Goal: Task Accomplishment & Management: Complete application form

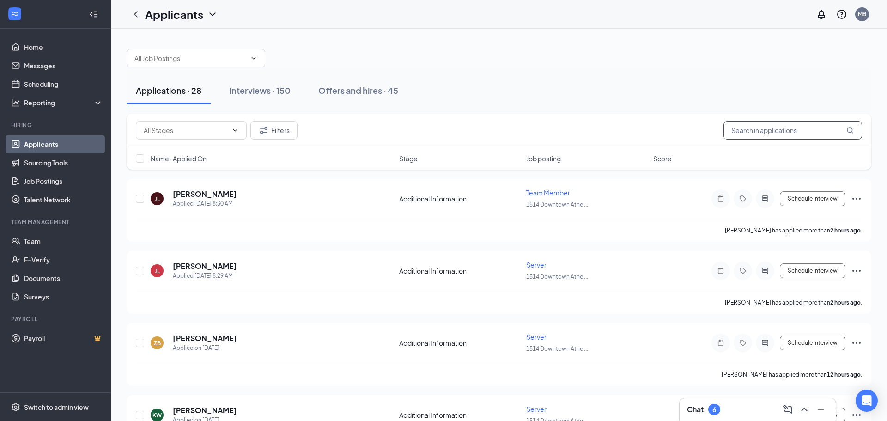
click at [755, 132] on input "text" at bounding box center [793, 130] width 139 height 18
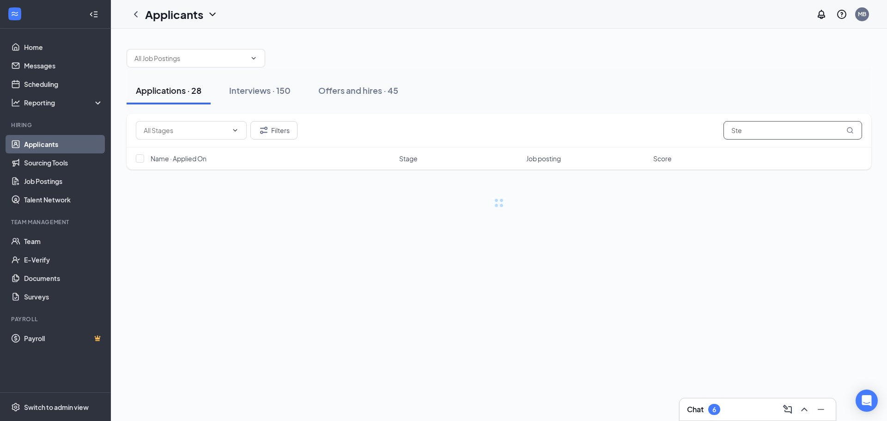
type input "Stet"
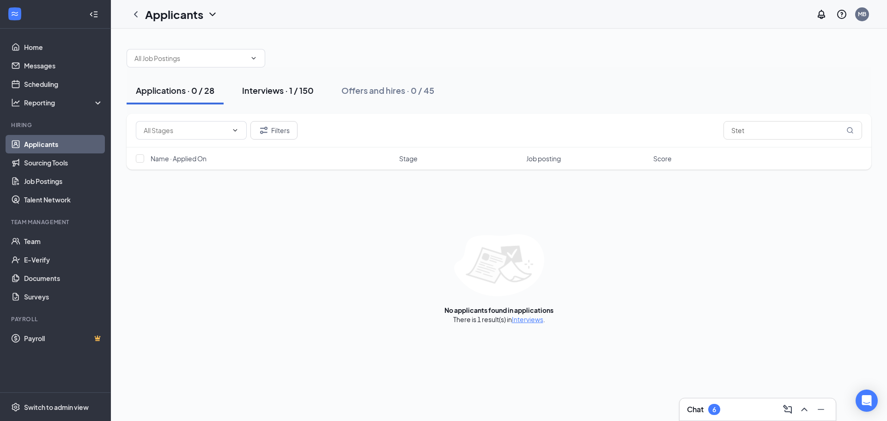
click at [296, 86] on div "Interviews · 1 / 150" at bounding box center [278, 91] width 72 height 12
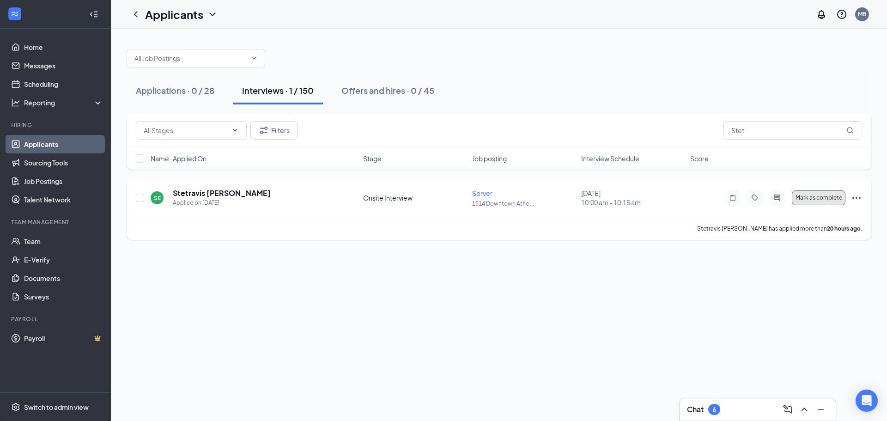
click at [827, 197] on span "Mark as complete" at bounding box center [819, 198] width 47 height 6
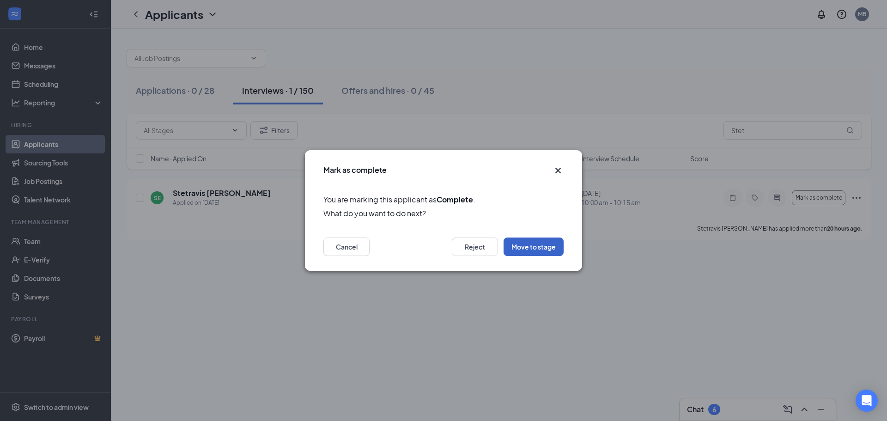
click at [549, 246] on button "Move to stage" at bounding box center [534, 247] width 60 height 18
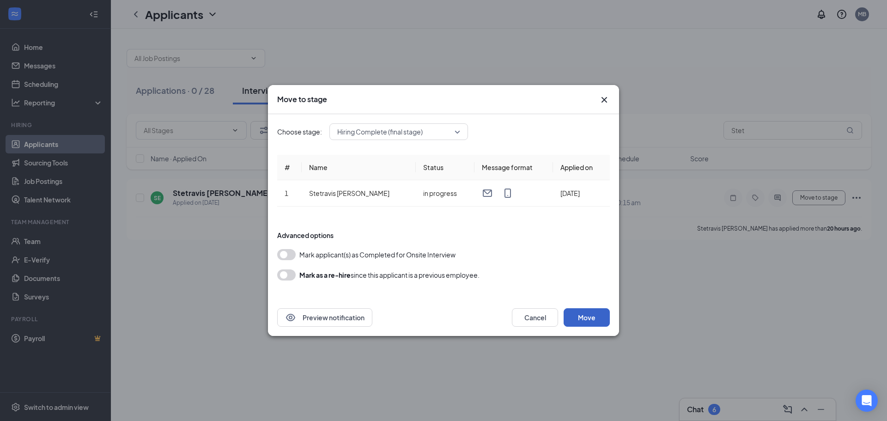
click at [581, 314] on button "Move" at bounding box center [587, 317] width 46 height 18
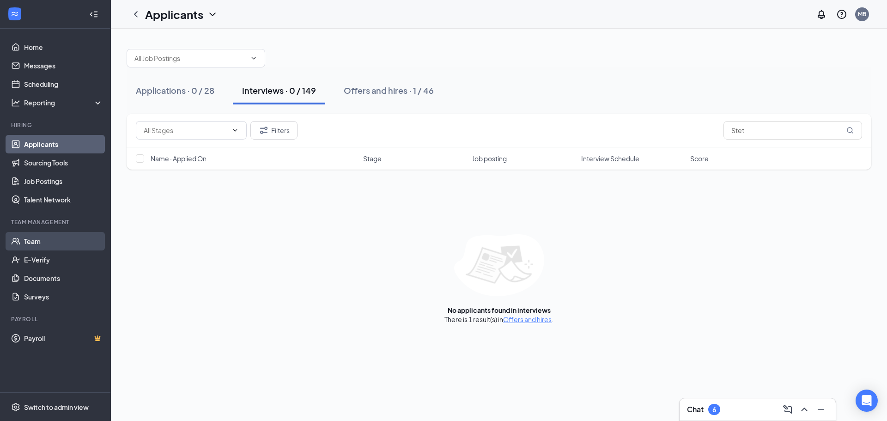
click at [38, 245] on link "Team" at bounding box center [63, 241] width 79 height 18
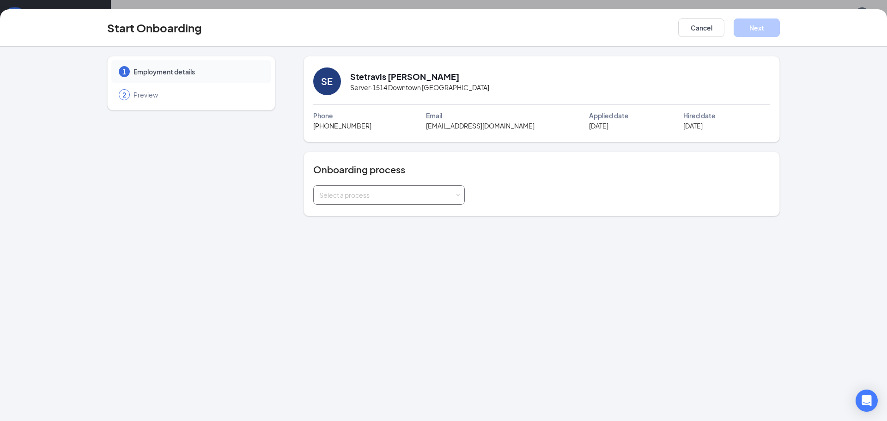
click at [456, 195] on span at bounding box center [458, 195] width 4 height 4
click at [343, 236] on li "Team Member" at bounding box center [389, 231] width 152 height 17
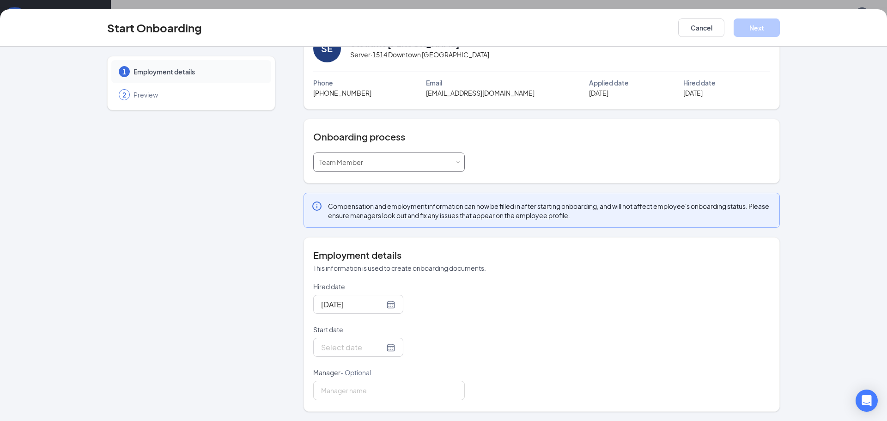
scroll to position [33, 0]
click at [393, 350] on div at bounding box center [358, 348] width 74 height 12
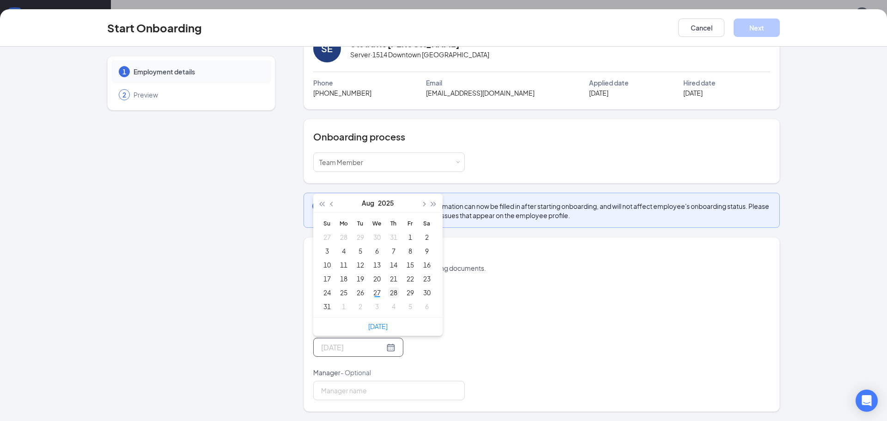
type input "Aug 28, 2025"
click at [393, 293] on div "28" at bounding box center [393, 292] width 11 height 11
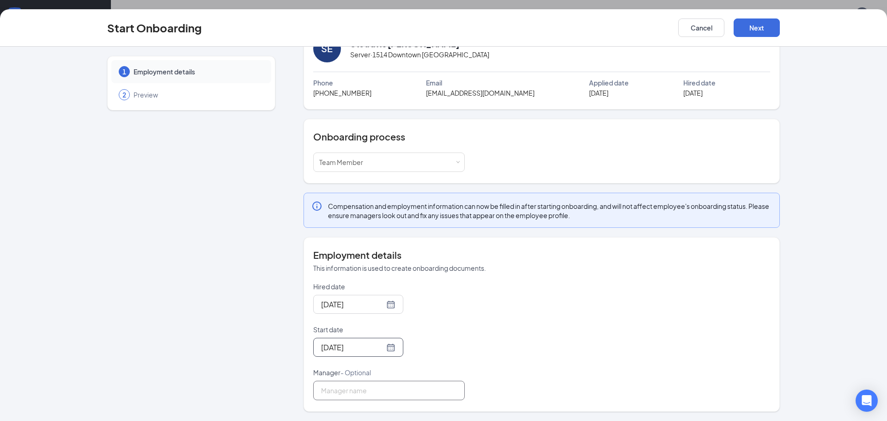
click at [353, 385] on input "Manager - Optional" at bounding box center [389, 390] width 152 height 19
type input "[PERSON_NAME]"
click at [760, 31] on button "Next" at bounding box center [757, 27] width 46 height 18
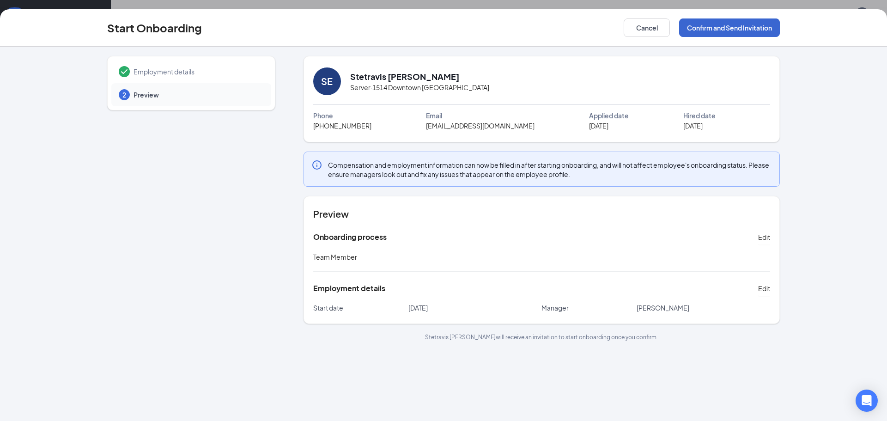
scroll to position [0, 0]
click at [728, 29] on button "Confirm and Send Invitation" at bounding box center [729, 27] width 101 height 18
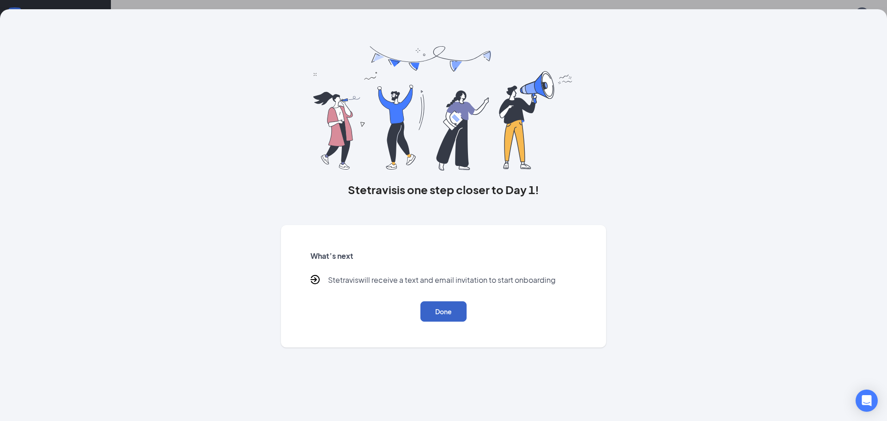
click at [451, 310] on button "Done" at bounding box center [444, 311] width 46 height 20
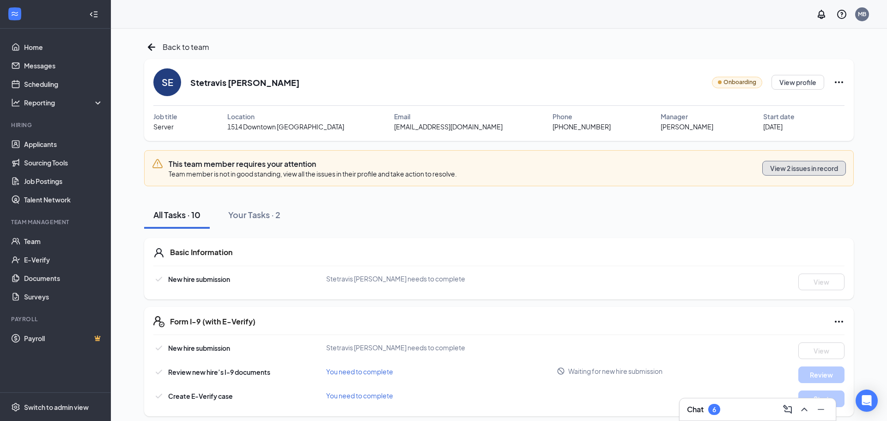
click at [797, 167] on button "View 2 issues in record" at bounding box center [805, 168] width 84 height 15
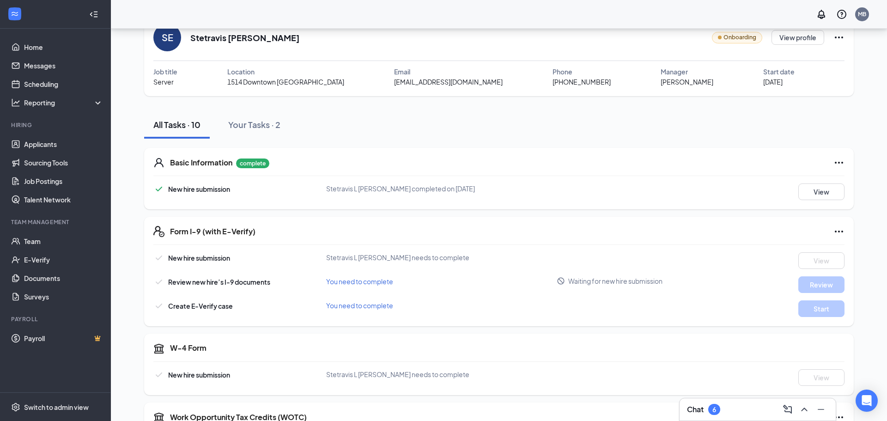
scroll to position [48, 0]
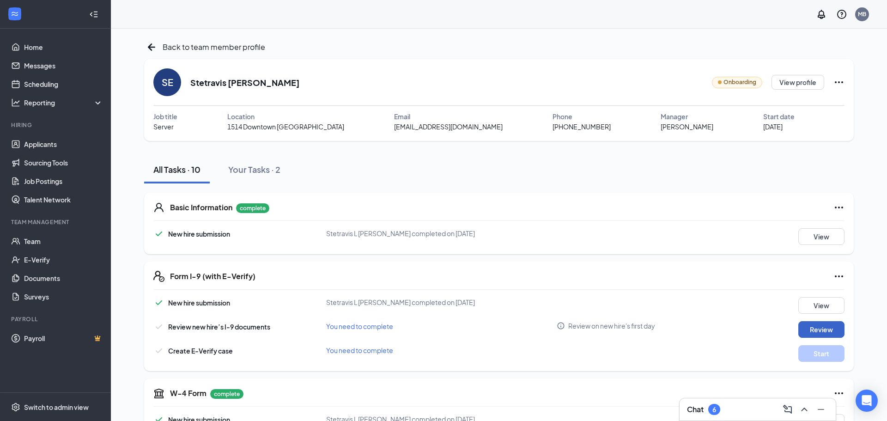
click at [805, 330] on button "Review" at bounding box center [822, 329] width 46 height 17
type input "[DATE]"
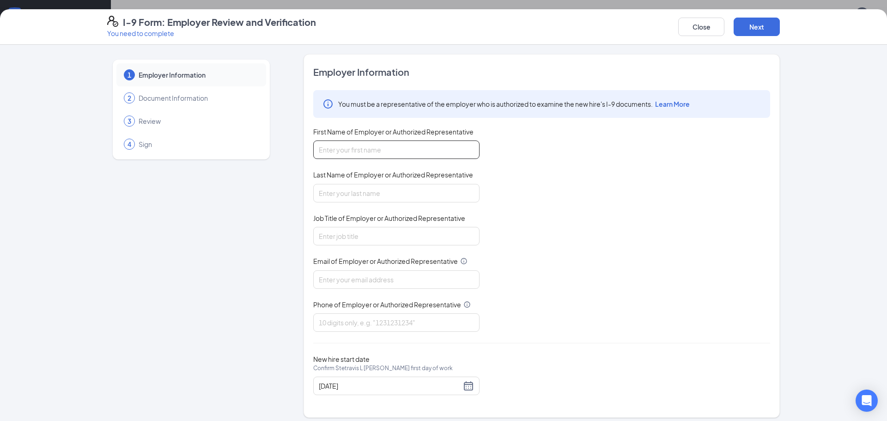
click at [351, 149] on input "First Name of Employer or Authorized Representative" at bounding box center [396, 149] width 166 height 18
type input "[PERSON_NAME]"
type input "[EMAIL_ADDRESS][DOMAIN_NAME]"
type input "7069789052"
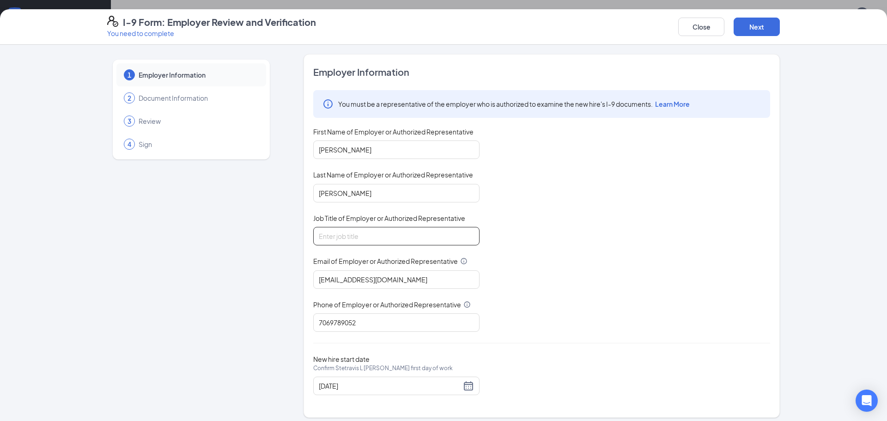
click at [349, 229] on input "Job Title of Employer or Authorized Representative" at bounding box center [396, 236] width 166 height 18
click at [351, 238] on input "Job Title of Employer or Authorized Representative" at bounding box center [396, 236] width 166 height 18
type input "General Manager"
click at [763, 31] on button "Next" at bounding box center [757, 27] width 46 height 18
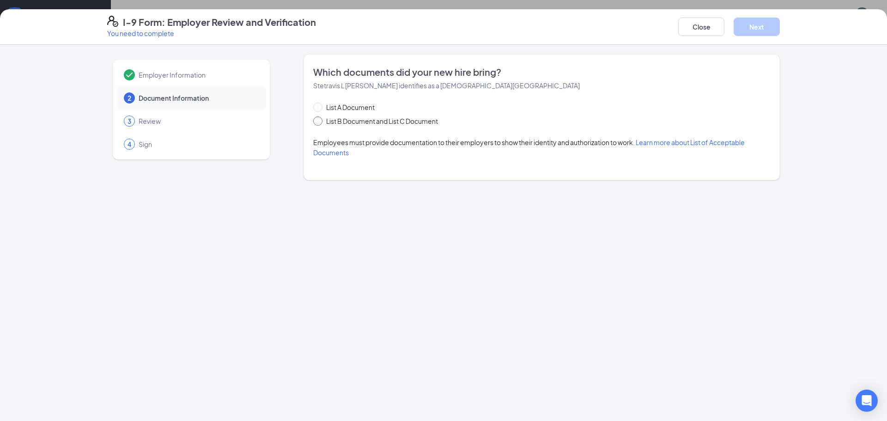
click at [318, 123] on span at bounding box center [317, 120] width 9 height 9
click at [318, 123] on input "List B Document and List C Document" at bounding box center [316, 119] width 6 height 6
radio input "true"
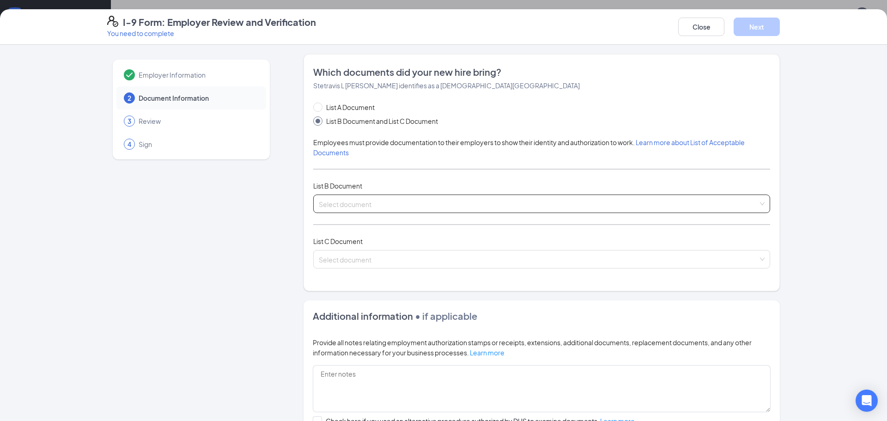
click at [325, 201] on input "search" at bounding box center [538, 202] width 439 height 14
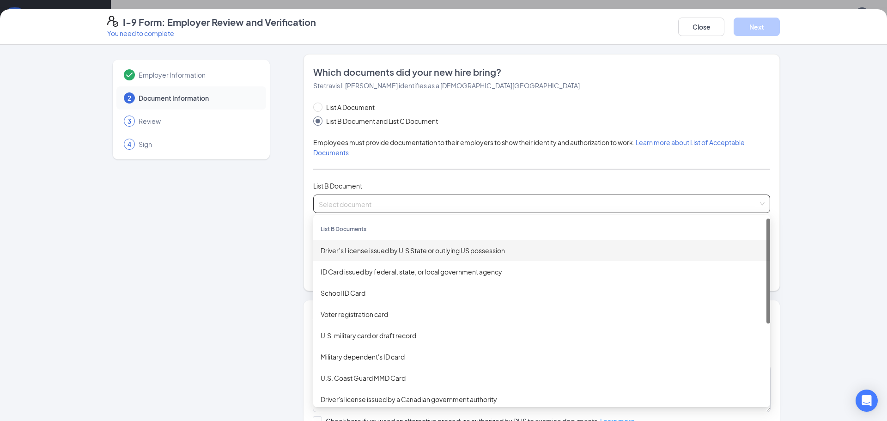
click at [342, 249] on div "Driver’s License issued by U.S State or outlying US possession" at bounding box center [542, 250] width 442 height 10
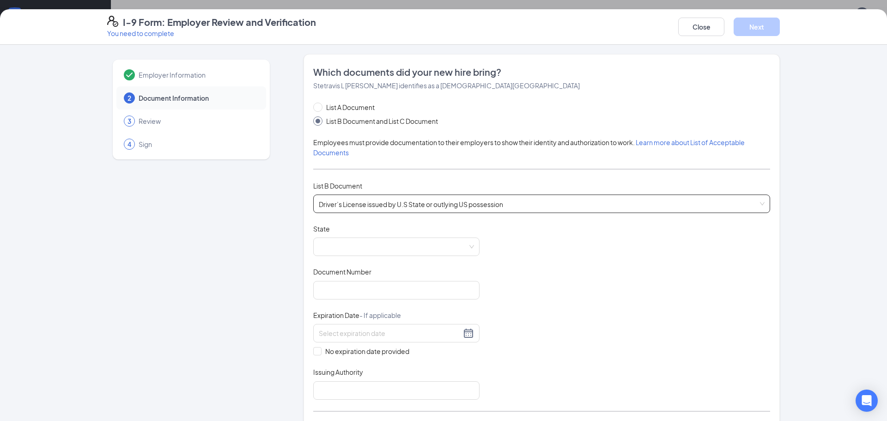
click at [342, 249] on span at bounding box center [396, 247] width 155 height 18
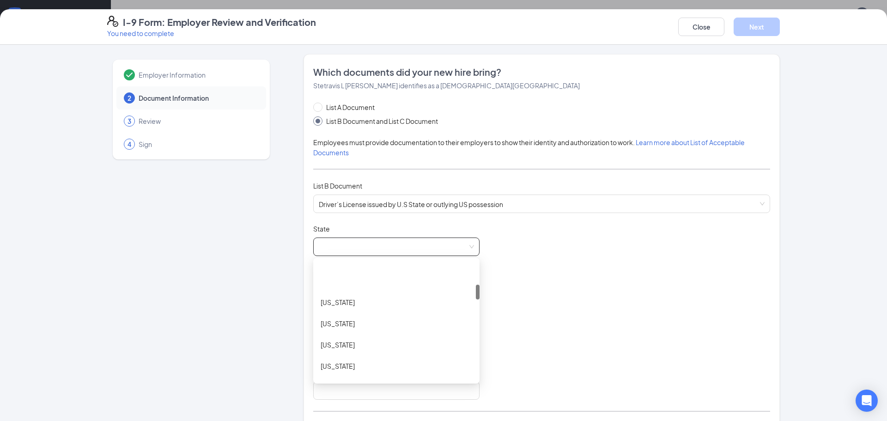
scroll to position [177, 0]
click at [336, 331] on div "[US_STATE]" at bounding box center [397, 329] width 152 height 10
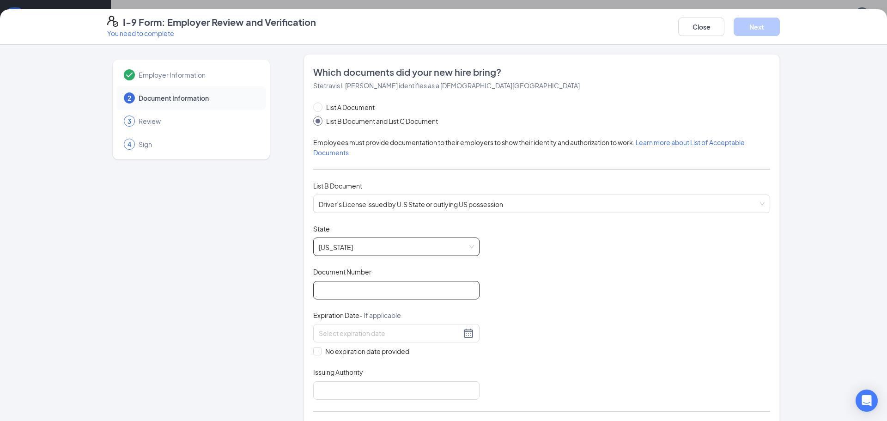
click at [338, 292] on input "Document Number" at bounding box center [396, 290] width 166 height 18
type input "059001493"
click at [469, 335] on div at bounding box center [396, 333] width 155 height 11
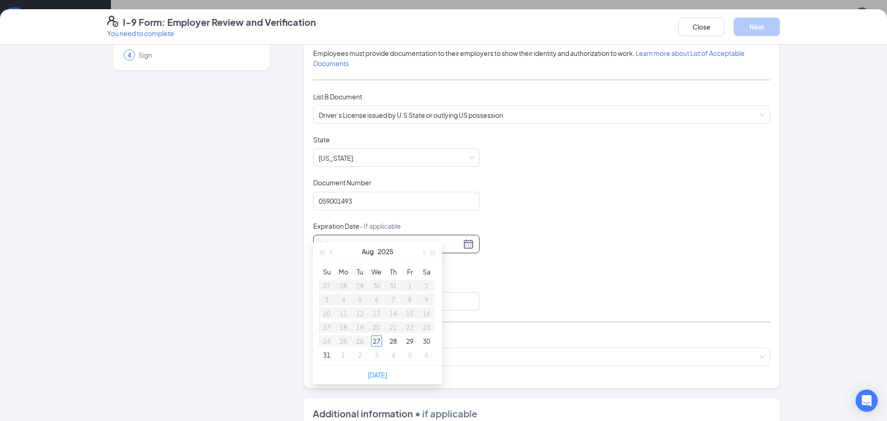
scroll to position [104, 0]
type input "[DATE]"
click at [384, 247] on button "2025" at bounding box center [386, 249] width 16 height 18
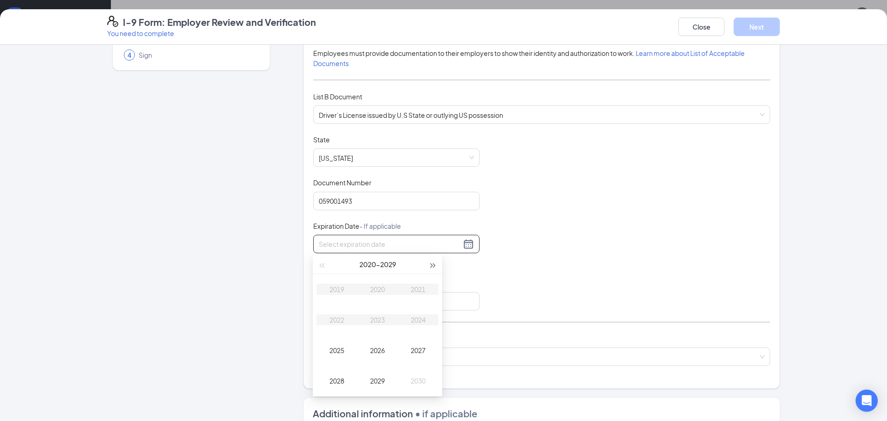
click at [433, 265] on span "button" at bounding box center [433, 265] width 5 height 5
click at [382, 320] on div "2033" at bounding box center [378, 319] width 28 height 11
type input "[DATE]"
click at [336, 350] on div "[DATE]" at bounding box center [337, 350] width 28 height 11
type input "[DATE]"
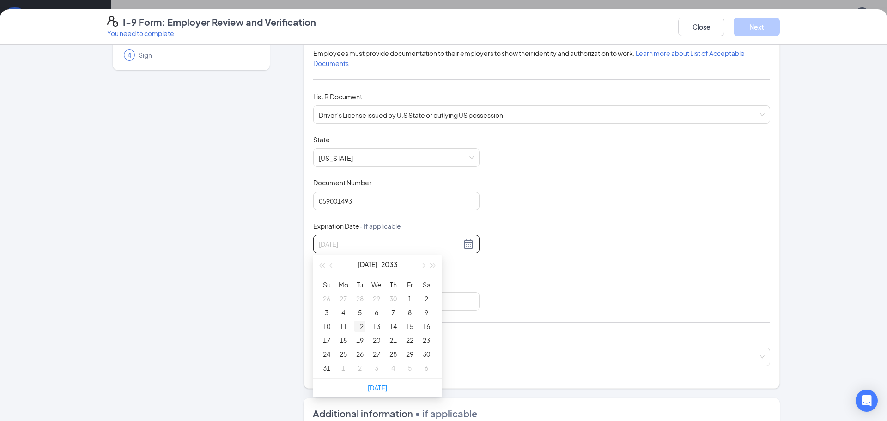
click at [360, 327] on div "12" at bounding box center [359, 326] width 11 height 11
click at [342, 300] on input "Issuing Authority" at bounding box center [396, 301] width 166 height 18
type input "GA"
click at [343, 361] on input "search" at bounding box center [538, 355] width 439 height 14
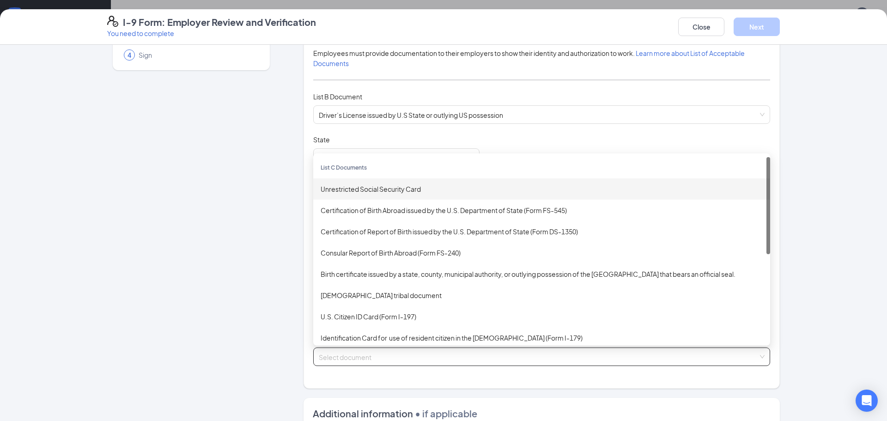
click at [386, 191] on div "Unrestricted Social Security Card" at bounding box center [542, 189] width 442 height 10
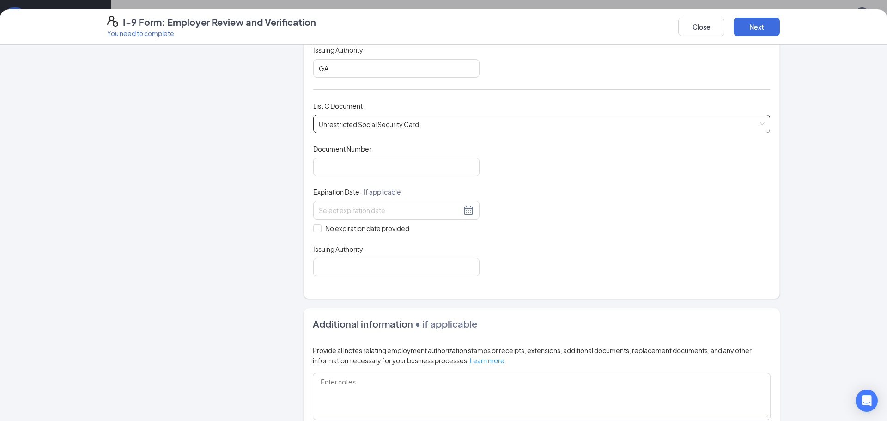
scroll to position [323, 0]
click at [359, 165] on input "Document Number" at bounding box center [396, 165] width 166 height 18
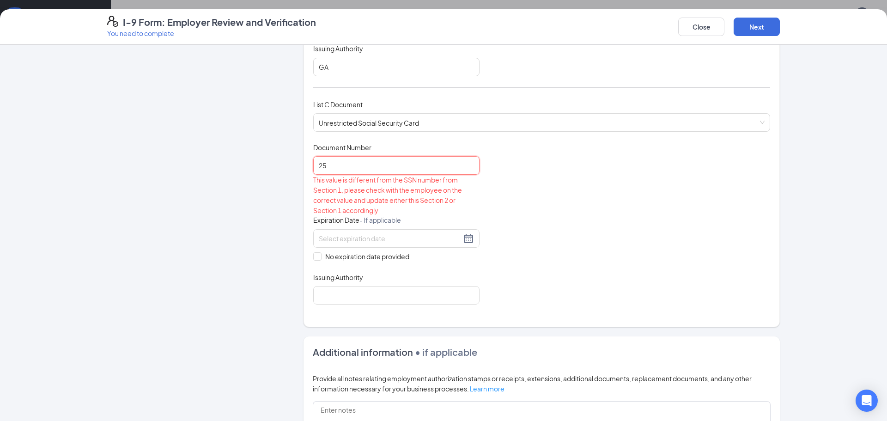
type input "2"
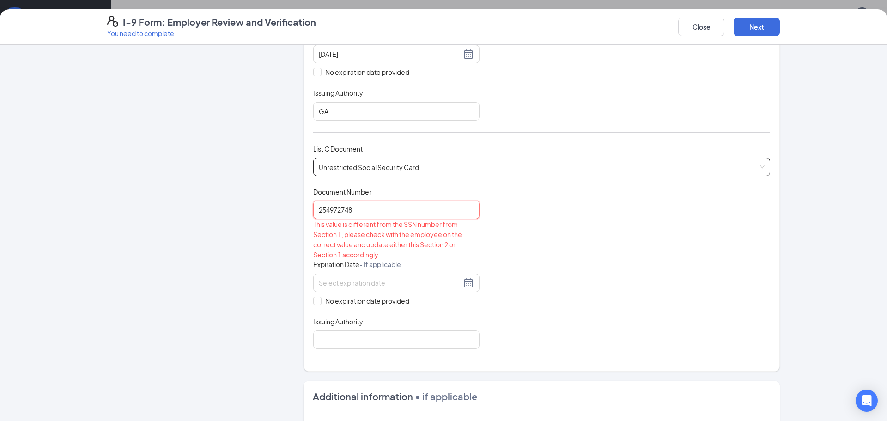
scroll to position [280, 0]
click at [430, 167] on span "Unrestricted Social Security Card" at bounding box center [542, 166] width 446 height 18
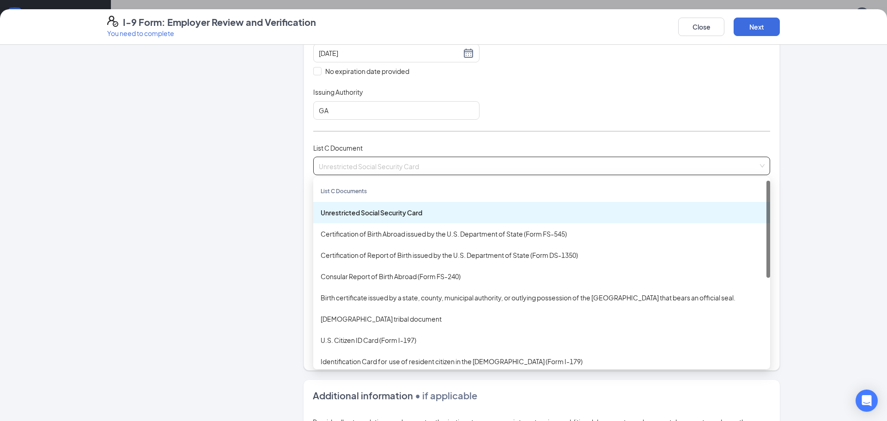
click at [399, 212] on div "Unrestricted Social Security Card" at bounding box center [542, 212] width 442 height 10
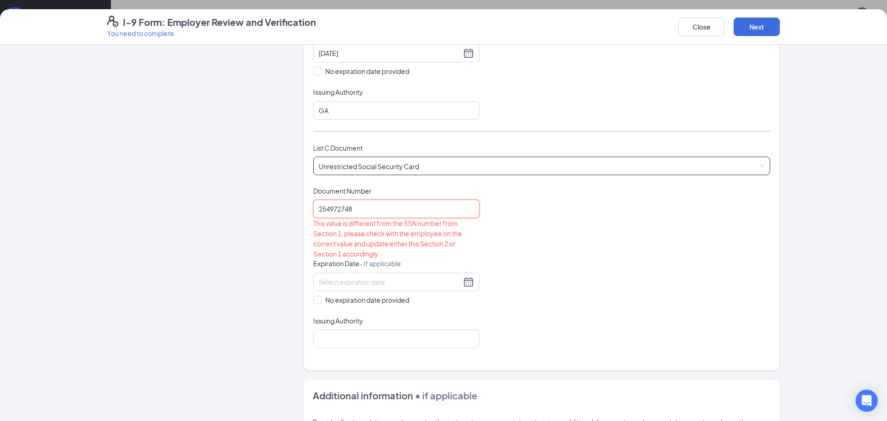
click at [399, 212] on input "254972748" at bounding box center [396, 209] width 166 height 18
type input "2"
type input "254972748"
click at [383, 282] on input at bounding box center [390, 282] width 142 height 10
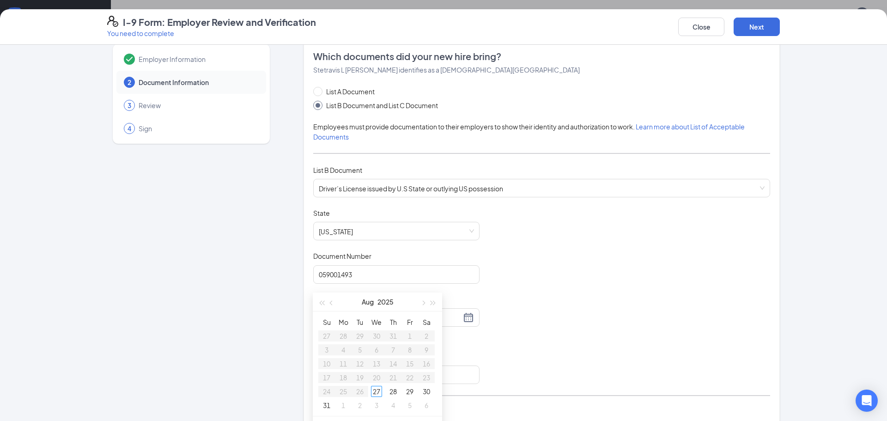
scroll to position [0, 0]
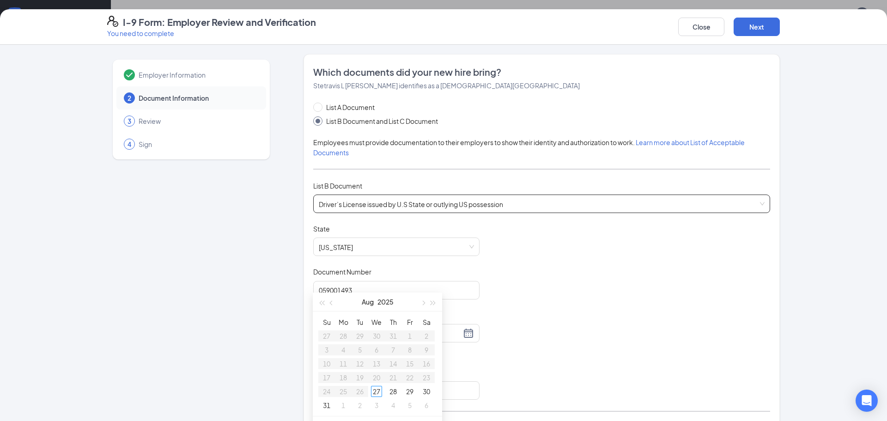
click at [418, 207] on span "Driver’s License issued by U.S State or outlying US possession" at bounding box center [542, 204] width 446 height 18
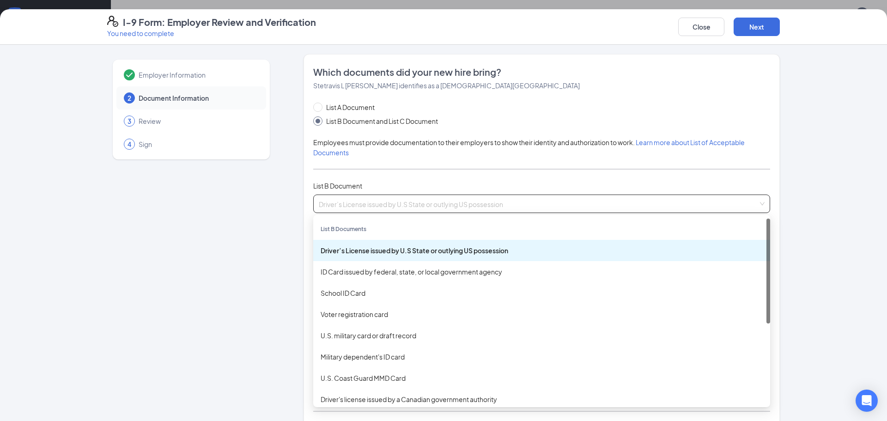
click at [415, 255] on div "Driver’s License issued by U.S State or outlying US possession" at bounding box center [542, 250] width 442 height 10
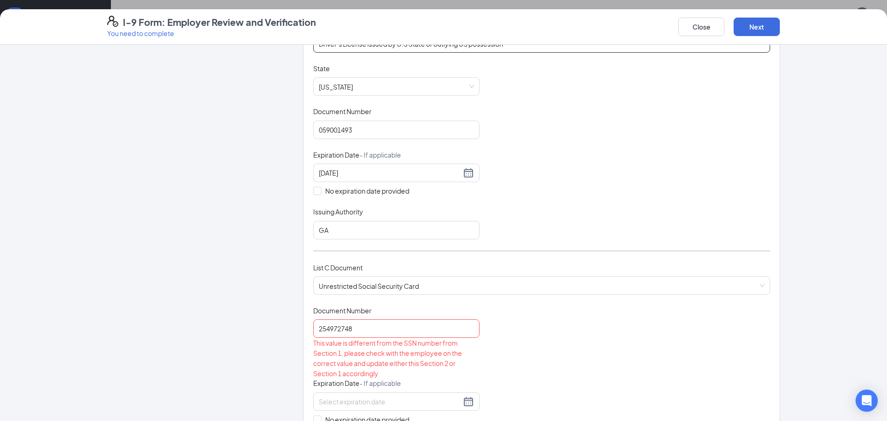
scroll to position [169, 0]
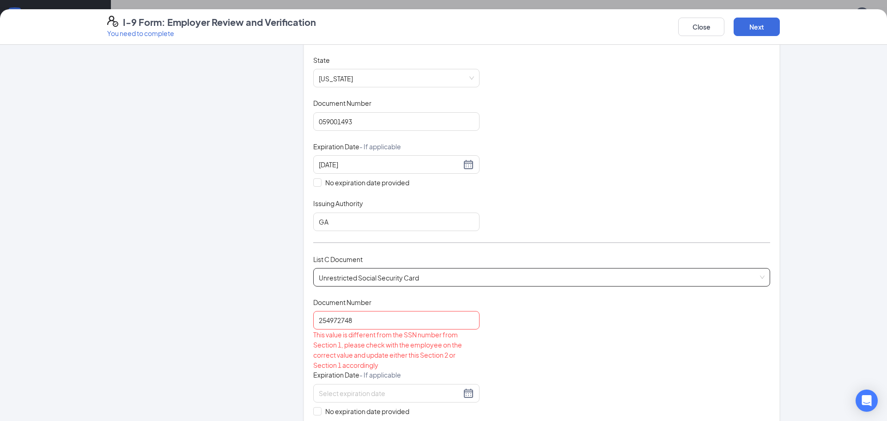
click at [425, 276] on span "Unrestricted Social Security Card" at bounding box center [542, 277] width 446 height 18
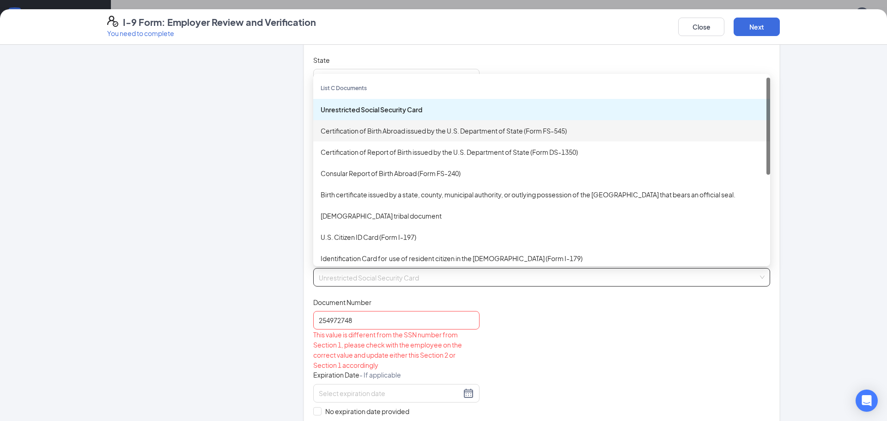
click at [417, 135] on div "Certification of Birth Abroad issued by the U.S. Department of State (Form FS-5…" at bounding box center [542, 131] width 442 height 10
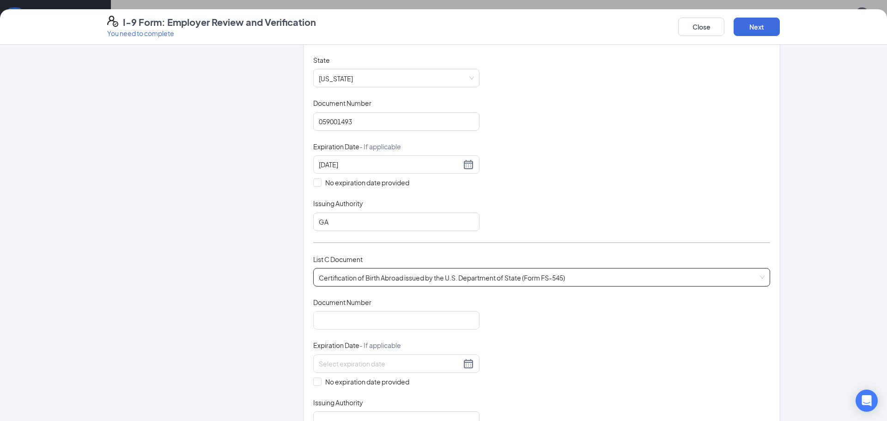
click at [380, 276] on span "Certification of Birth Abroad issued by the U.S. Department of State (Form FS-5…" at bounding box center [542, 277] width 446 height 18
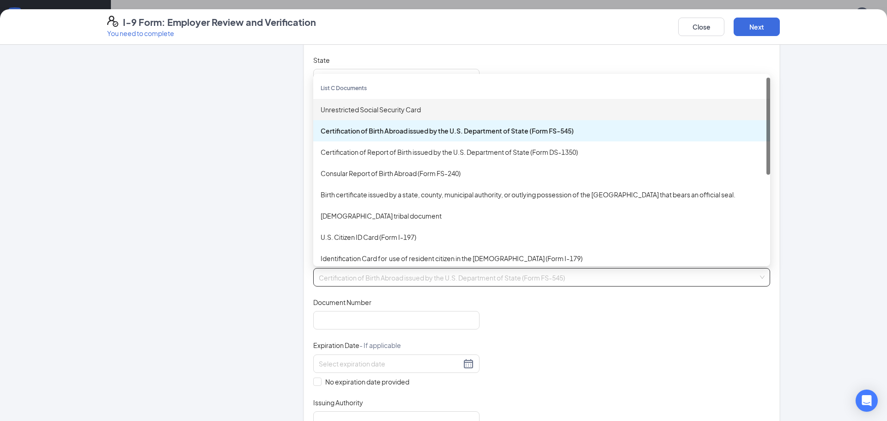
click at [371, 111] on div "Unrestricted Social Security Card" at bounding box center [542, 109] width 442 height 10
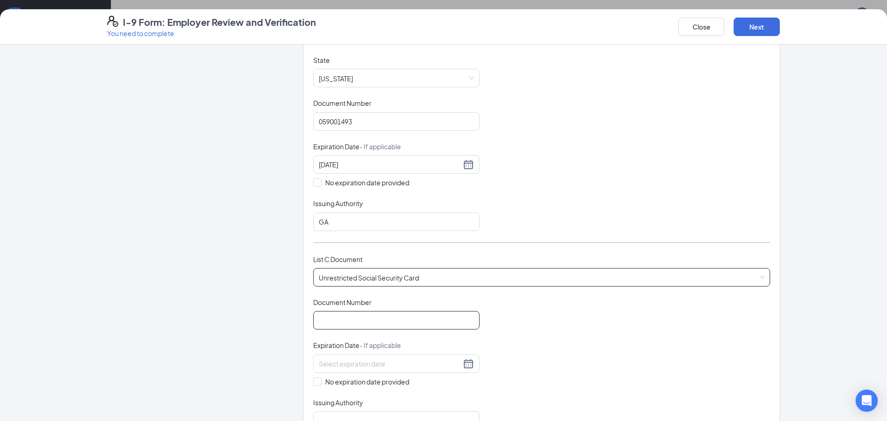
click at [344, 318] on input "Document Number" at bounding box center [396, 320] width 166 height 18
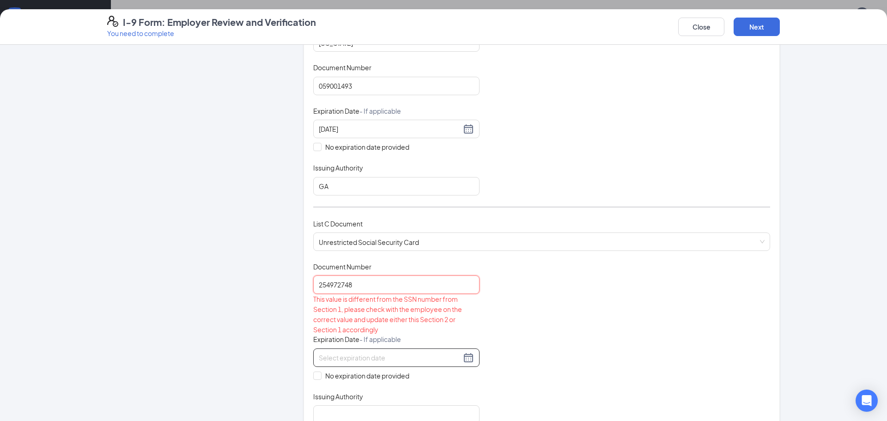
scroll to position [206, 0]
click at [423, 243] on span "Unrestricted Social Security Card" at bounding box center [542, 240] width 446 height 18
type input "254972748"
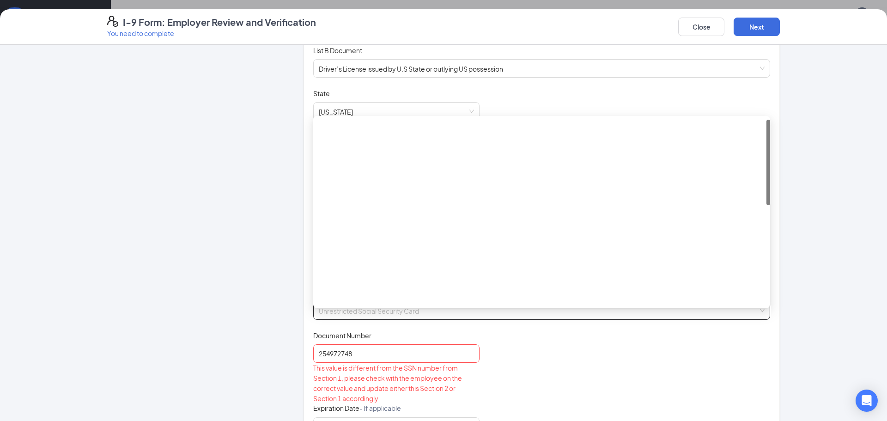
scroll to position [0, 0]
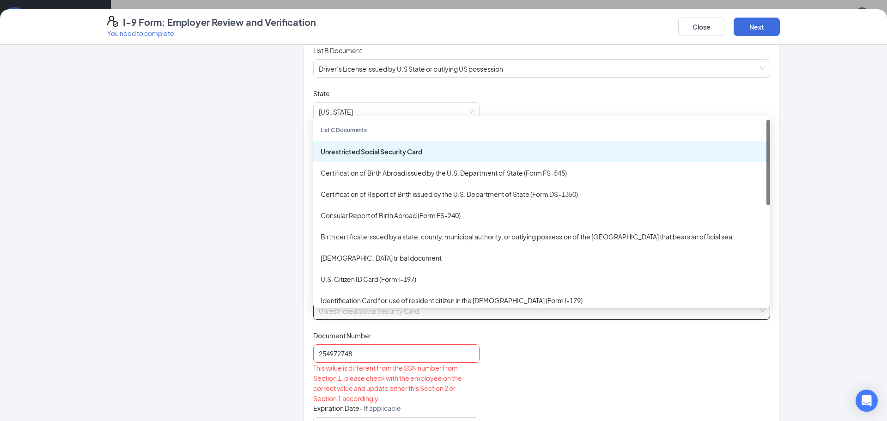
click at [391, 150] on div "Unrestricted Social Security Card" at bounding box center [542, 151] width 442 height 10
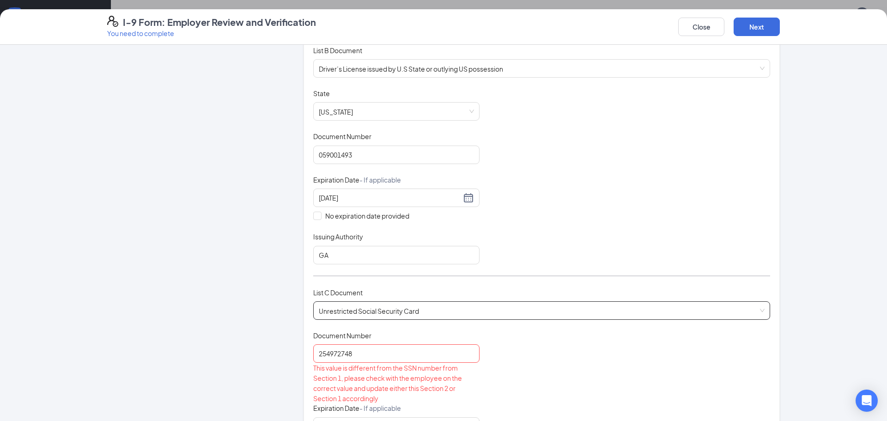
click at [430, 311] on span "Unrestricted Social Security Card" at bounding box center [542, 311] width 446 height 18
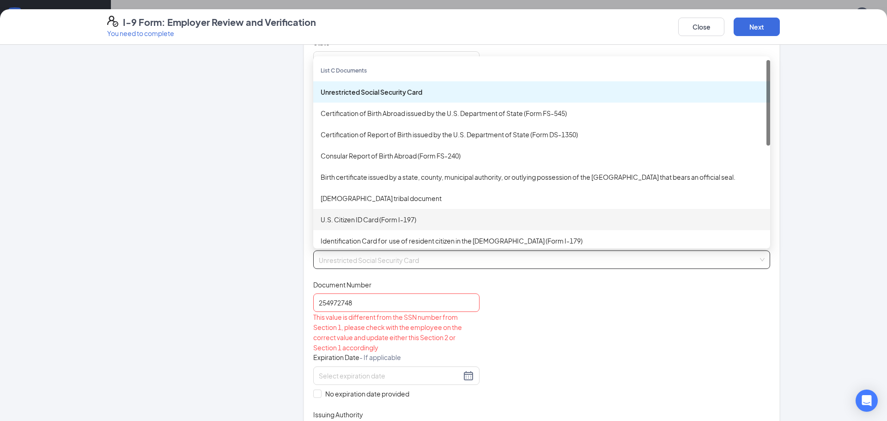
click at [447, 133] on div "Certification of Report of Birth issued by the U.S. Department of State (Form D…" at bounding box center [542, 134] width 442 height 10
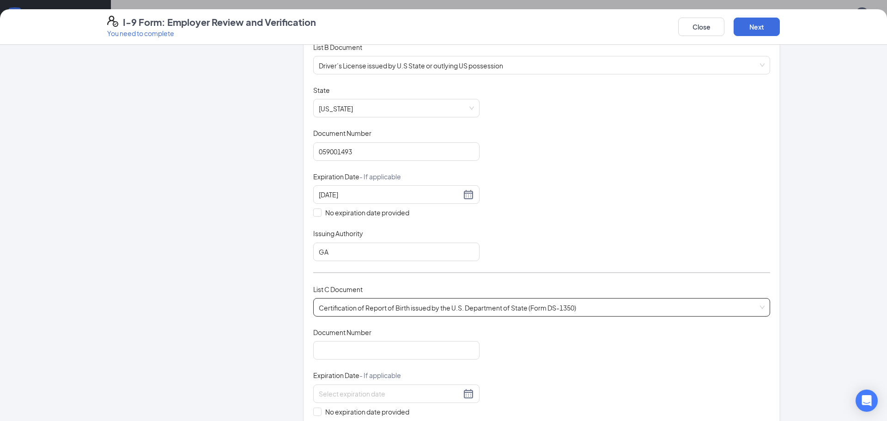
scroll to position [140, 0]
click at [399, 302] on span "Certification of Report of Birth issued by the U.S. Department of State (Form D…" at bounding box center [542, 307] width 446 height 18
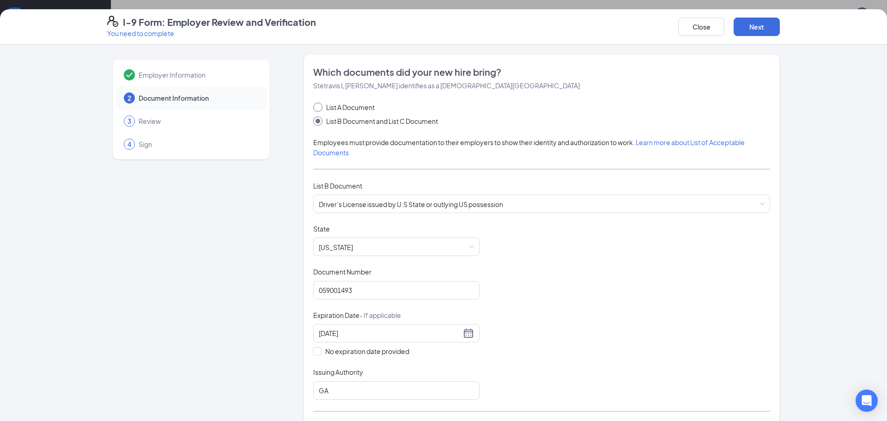
click at [319, 108] on input "List A Document" at bounding box center [316, 106] width 6 height 6
radio input "true"
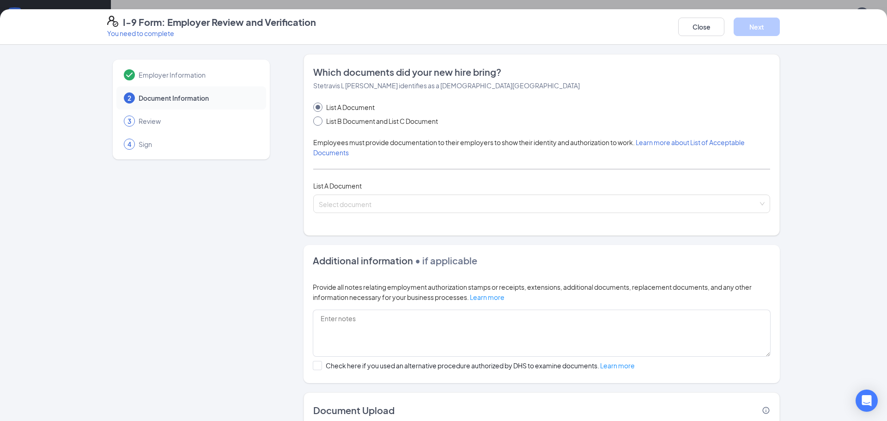
click at [318, 122] on input "List B Document and List C Document" at bounding box center [316, 119] width 6 height 6
radio input "true"
radio input "false"
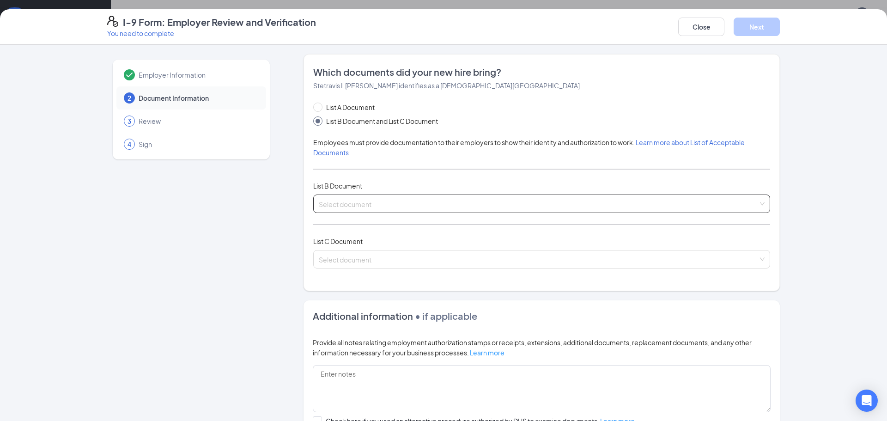
click at [329, 204] on input "search" at bounding box center [538, 202] width 439 height 14
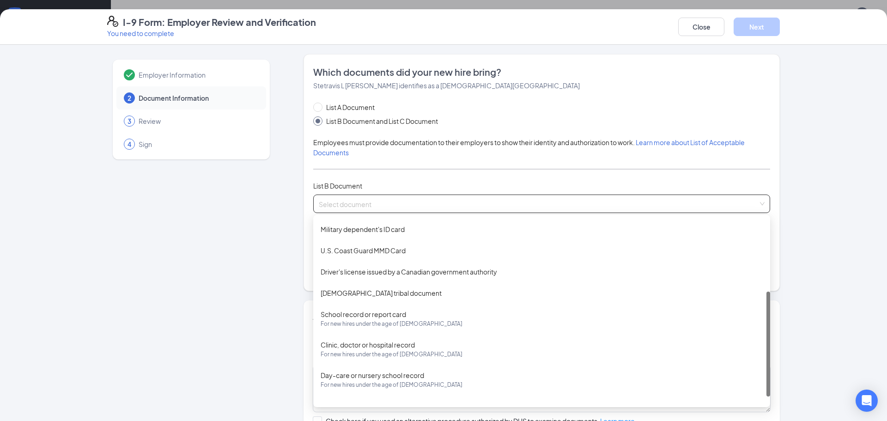
scroll to position [140, 0]
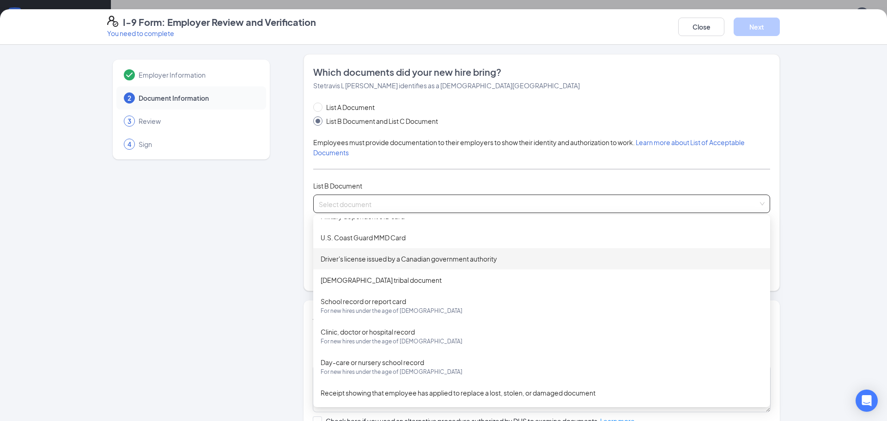
click at [371, 259] on div "Driver's license issued by a Canadian government authority" at bounding box center [542, 259] width 442 height 10
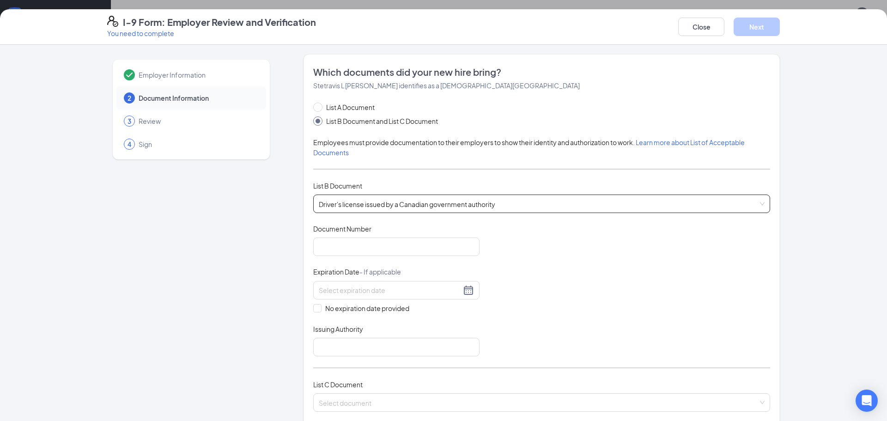
click at [409, 202] on span "Driver's license issued by a Canadian government authority" at bounding box center [542, 204] width 446 height 18
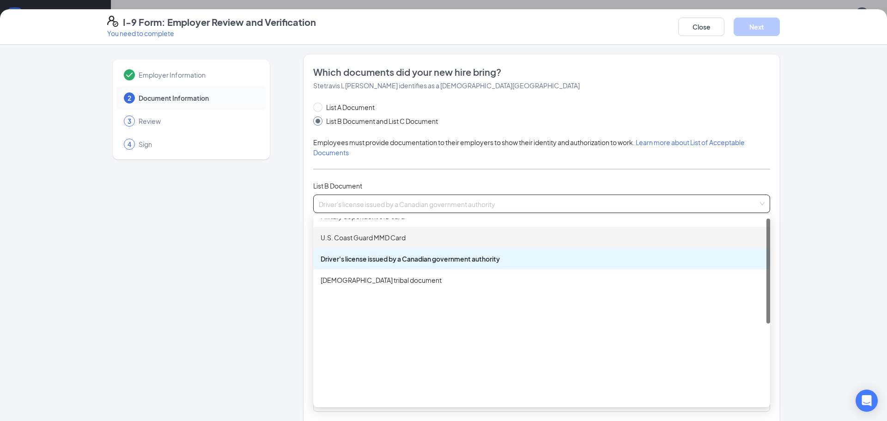
scroll to position [0, 0]
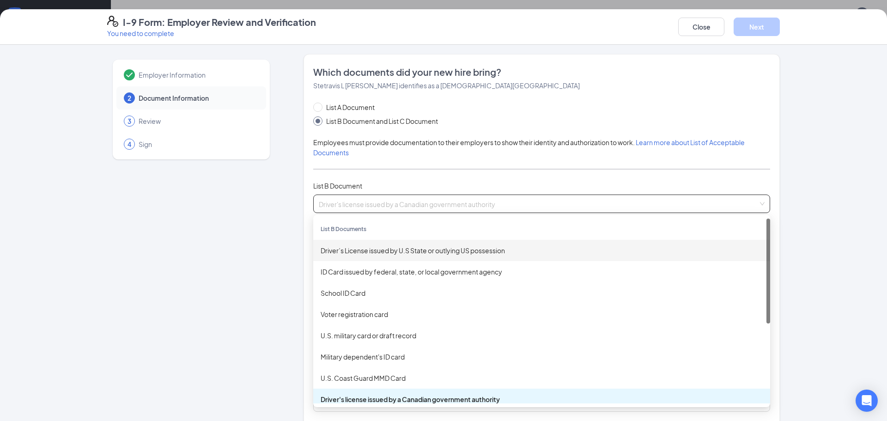
click at [392, 256] on div "Driver’s License issued by U.S State or outlying US possession" at bounding box center [541, 250] width 457 height 21
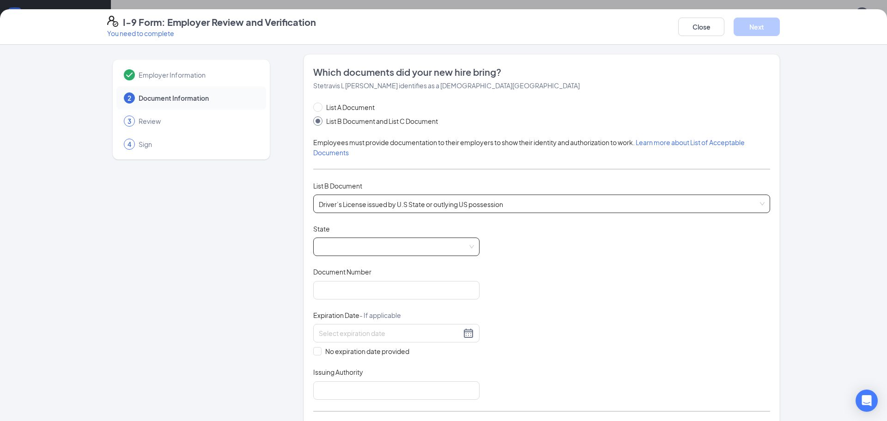
click at [390, 249] on span at bounding box center [396, 247] width 155 height 18
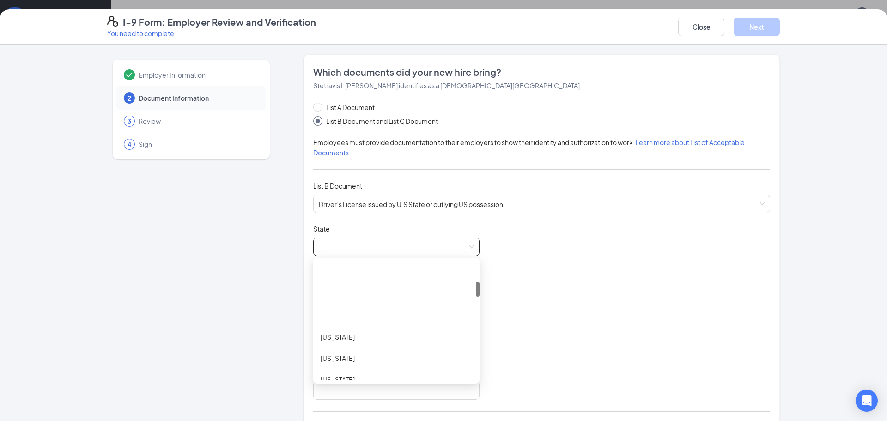
scroll to position [155, 0]
click at [342, 351] on div "[US_STATE]" at bounding box center [397, 351] width 152 height 10
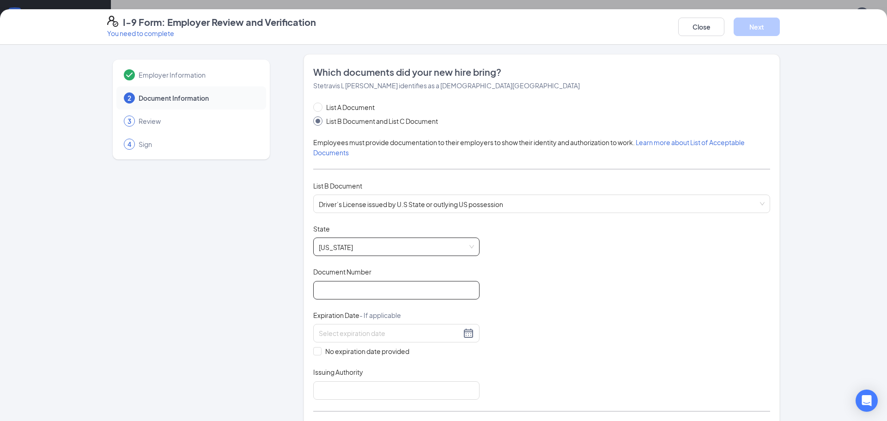
click at [354, 298] on input "Document Number" at bounding box center [396, 290] width 166 height 18
type input "059001493"
click at [472, 336] on div at bounding box center [396, 333] width 155 height 11
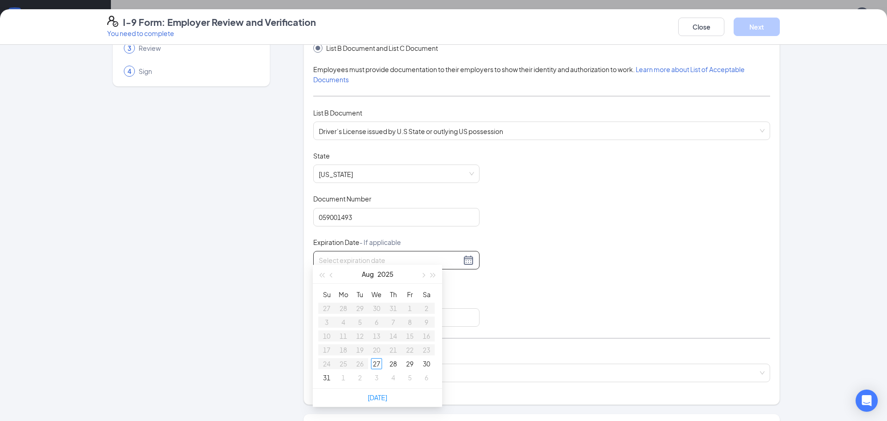
scroll to position [185, 0]
click at [390, 272] on button "2025" at bounding box center [386, 272] width 16 height 18
click at [435, 282] on button "button" at bounding box center [433, 280] width 10 height 18
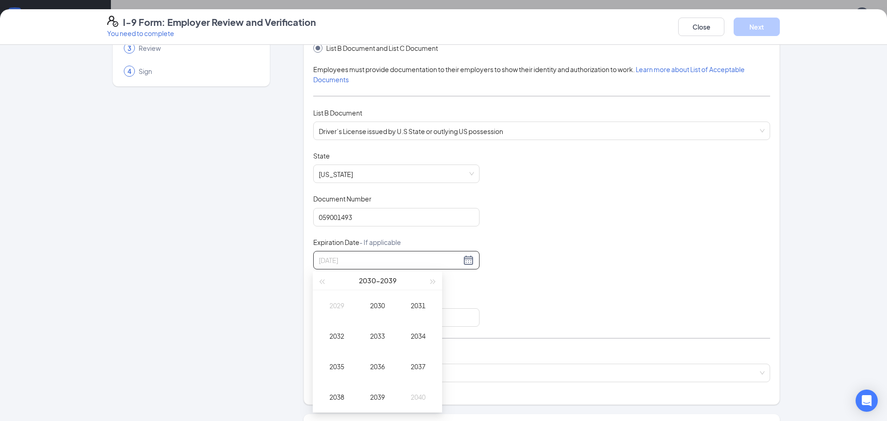
type input "[DATE]"
click at [378, 335] on div "2033" at bounding box center [378, 335] width 28 height 11
type input "[DATE]"
click at [335, 368] on div "[DATE]" at bounding box center [337, 366] width 28 height 11
type input "[DATE]"
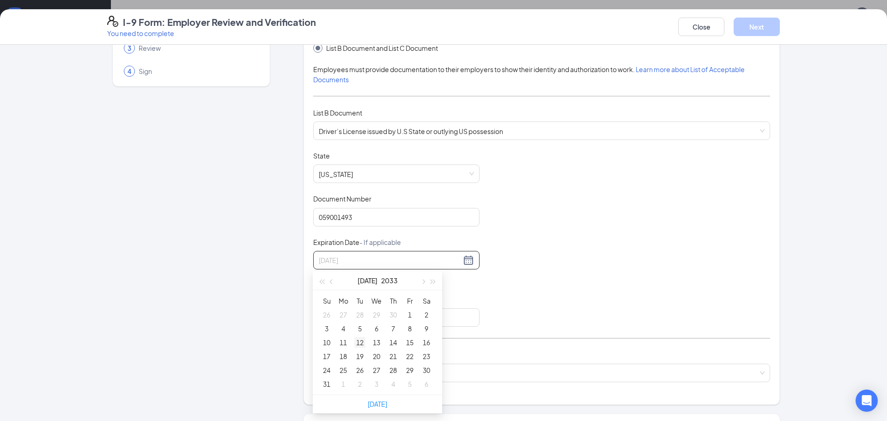
type input "[DATE]"
click at [363, 342] on div "12" at bounding box center [359, 342] width 11 height 11
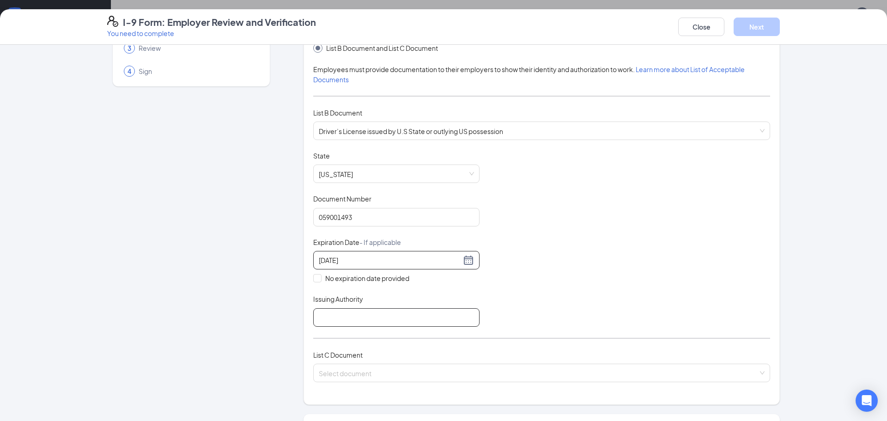
click at [356, 316] on input "Issuing Authority" at bounding box center [396, 317] width 166 height 18
type input "GA"
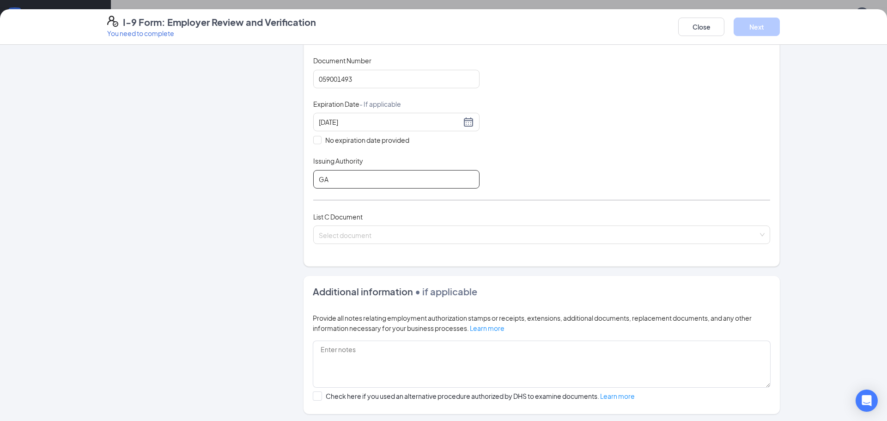
scroll to position [212, 0]
click at [368, 234] on input "search" at bounding box center [538, 233] width 439 height 14
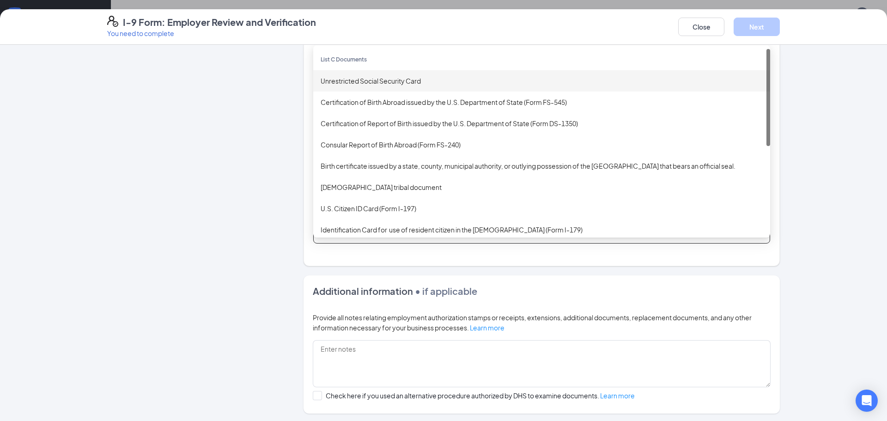
click at [378, 81] on div "Unrestricted Social Security Card" at bounding box center [542, 81] width 442 height 10
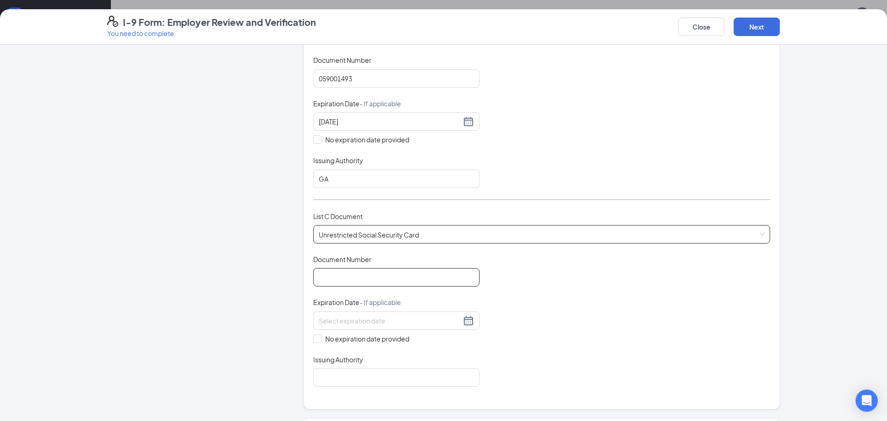
click at [343, 271] on input "Document Number" at bounding box center [396, 277] width 166 height 18
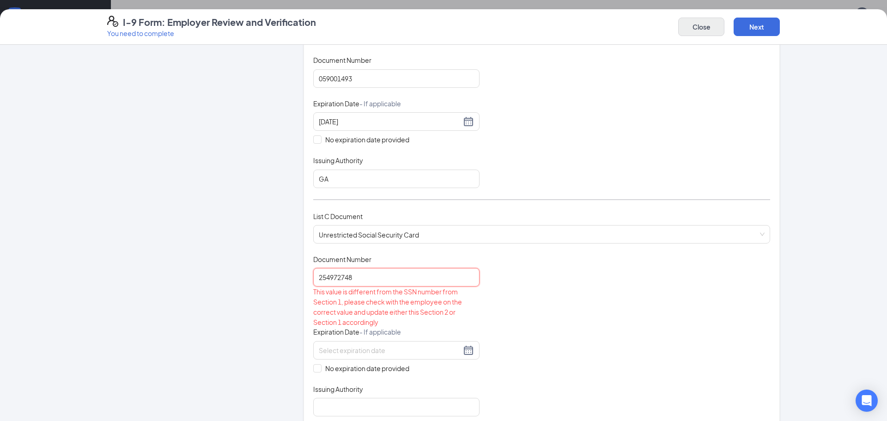
type input "254972748"
click at [697, 24] on button "Close" at bounding box center [701, 27] width 46 height 18
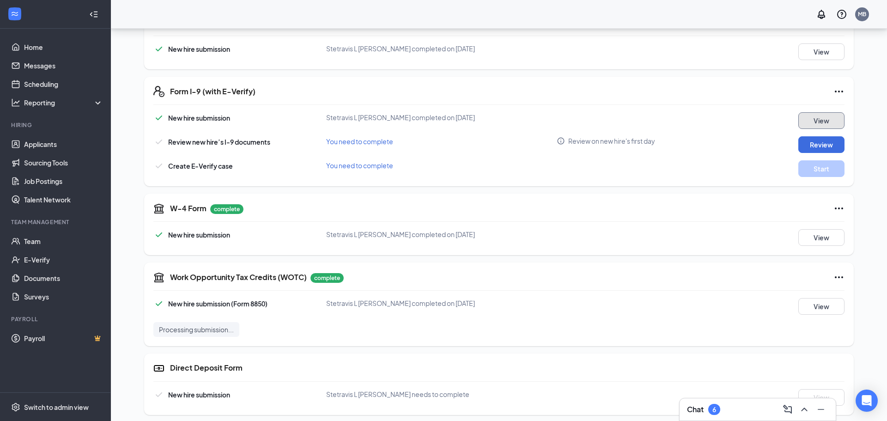
click at [814, 121] on button "View" at bounding box center [822, 120] width 46 height 17
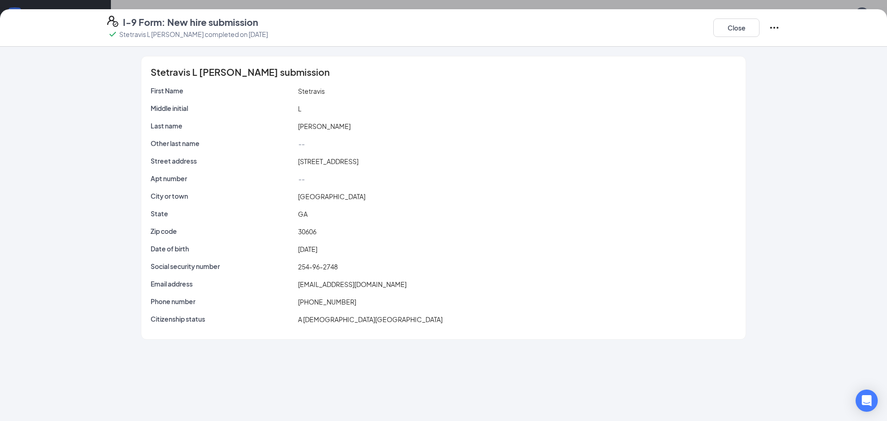
click at [318, 270] on span "254-96-2748" at bounding box center [318, 266] width 40 height 8
click at [776, 25] on icon "Ellipses" at bounding box center [774, 27] width 11 height 11
click at [700, 58] on p "This will not resolve any open E-verify cases" at bounding box center [705, 56] width 124 height 9
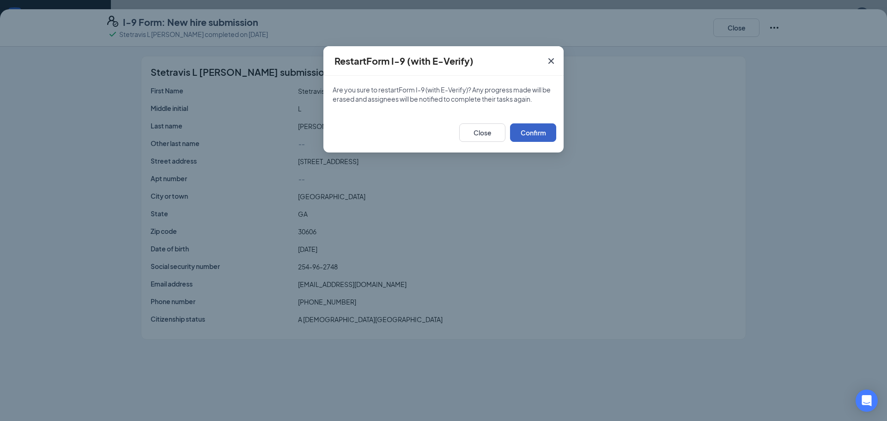
click at [541, 134] on button "Confirm" at bounding box center [533, 132] width 46 height 18
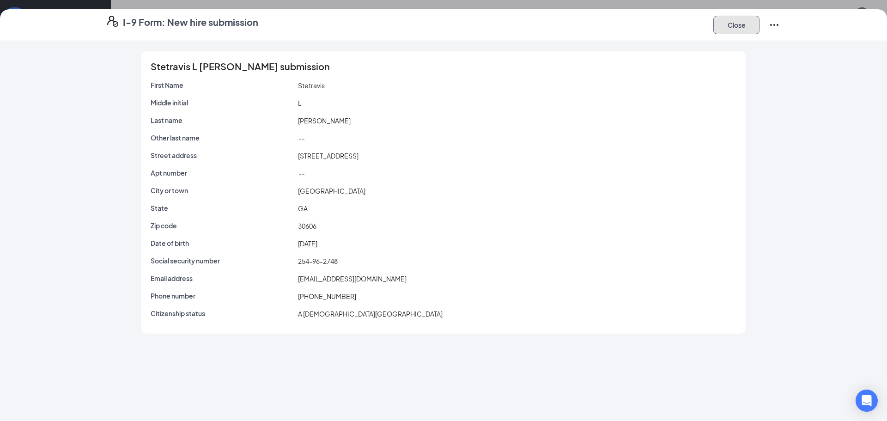
click at [734, 27] on button "Close" at bounding box center [737, 25] width 46 height 18
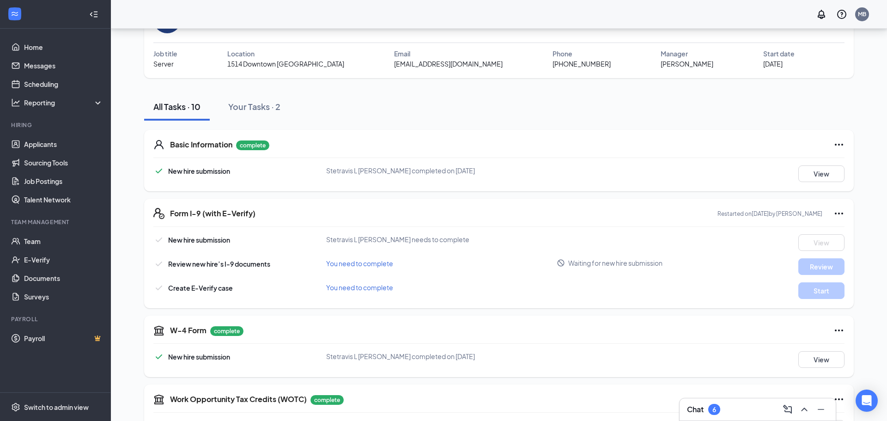
scroll to position [0, 0]
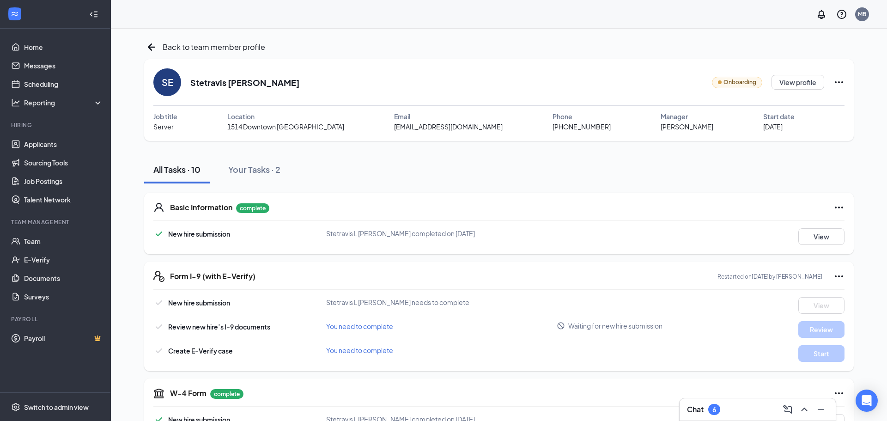
click at [837, 83] on icon "Ellipses" at bounding box center [839, 82] width 11 height 11
click at [151, 48] on icon "ArrowLeftNew" at bounding box center [151, 47] width 15 height 15
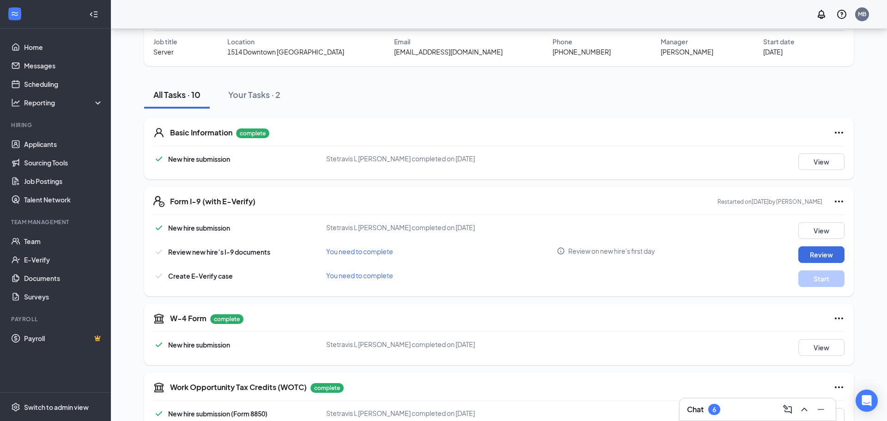
scroll to position [75, 0]
click at [822, 254] on button "Review" at bounding box center [822, 254] width 46 height 17
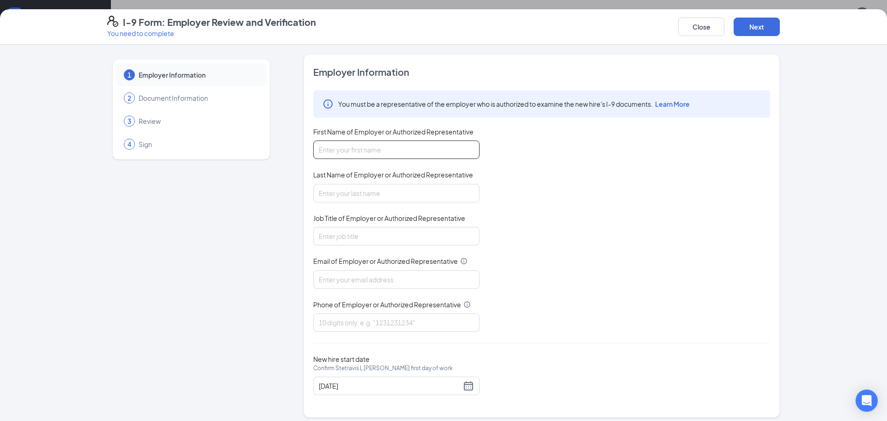
click at [380, 155] on input "First Name of Employer or Authorized Representative" at bounding box center [396, 149] width 166 height 18
type input "[PERSON_NAME]"
type input "[EMAIL_ADDRESS][DOMAIN_NAME]"
type input "7069789052"
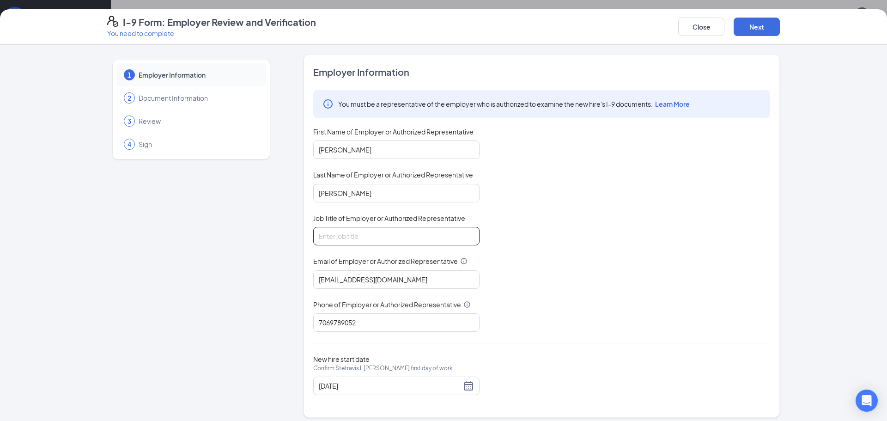
click at [340, 242] on input "Job Title of Employer or Authorized Representative" at bounding box center [396, 236] width 166 height 18
type input "General Manager"
click at [749, 31] on button "Next" at bounding box center [757, 27] width 46 height 18
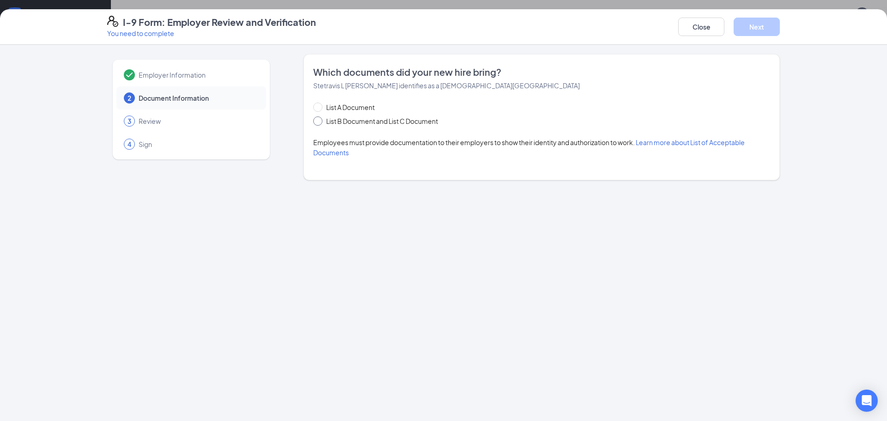
click at [319, 124] on span at bounding box center [317, 120] width 9 height 9
click at [319, 123] on input "List B Document and List C Document" at bounding box center [316, 119] width 6 height 6
radio input "true"
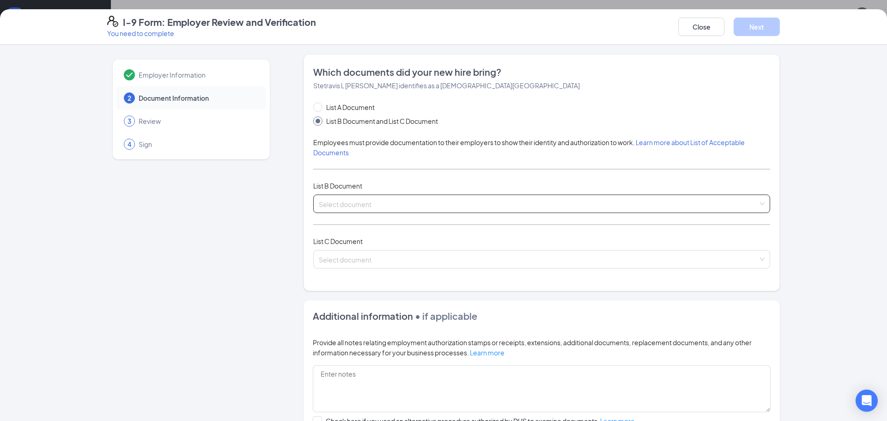
click at [337, 204] on input "search" at bounding box center [538, 202] width 439 height 14
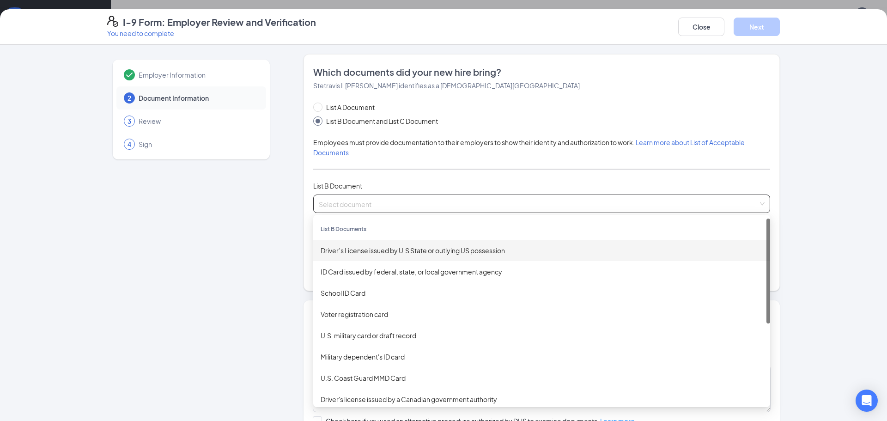
click at [349, 252] on div "Driver’s License issued by U.S State or outlying US possession" at bounding box center [542, 250] width 442 height 10
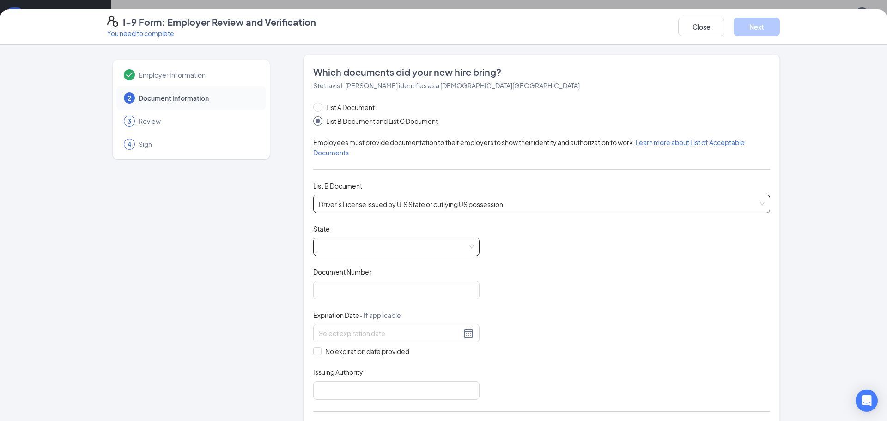
click at [347, 251] on span at bounding box center [396, 247] width 155 height 18
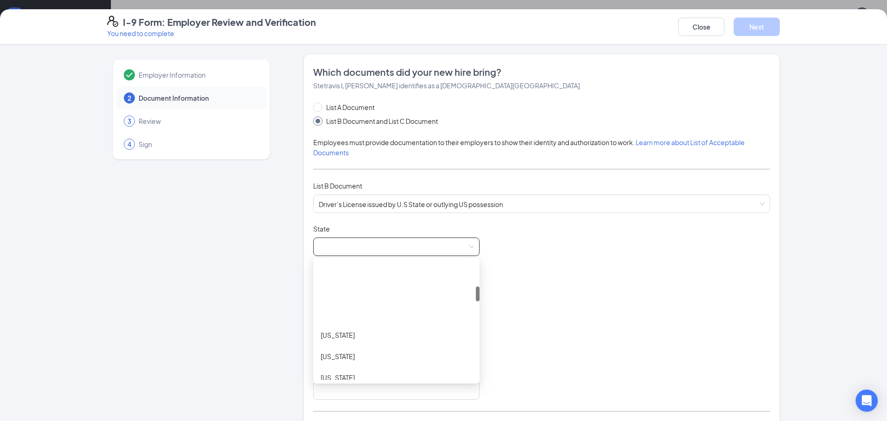
scroll to position [196, 0]
click at [339, 311] on div "[US_STATE]" at bounding box center [397, 310] width 152 height 10
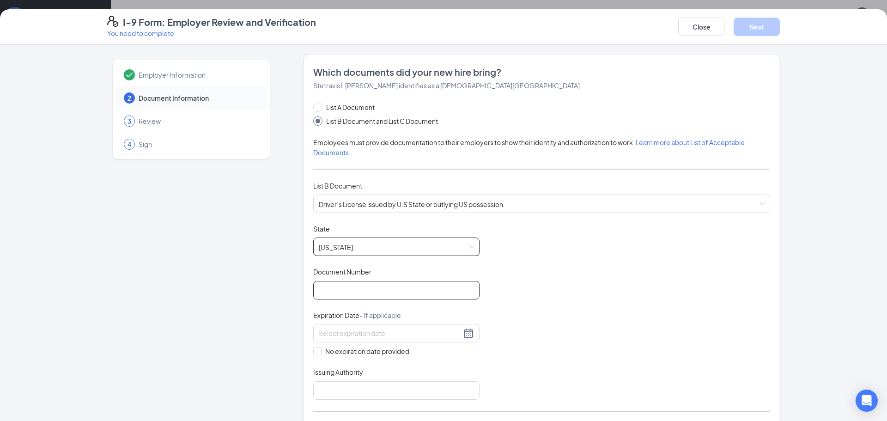
click at [342, 297] on input "Document Number" at bounding box center [396, 290] width 166 height 18
type input "059001493"
click at [472, 334] on div at bounding box center [396, 333] width 155 height 11
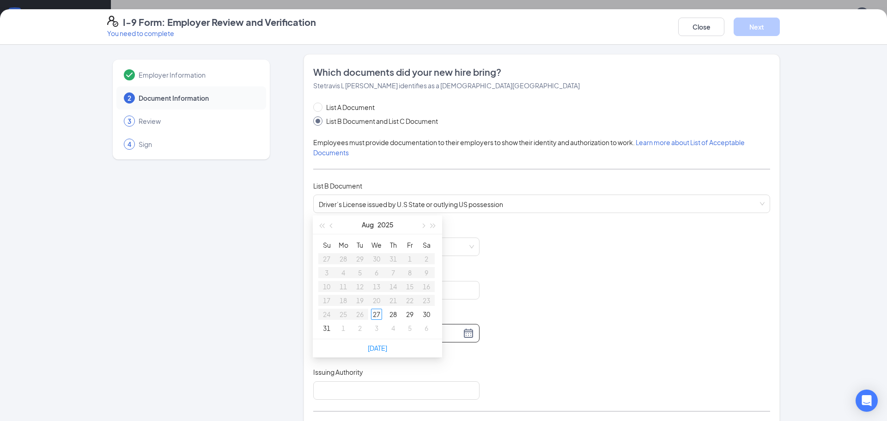
scroll to position [207, 0]
type input "[DATE]"
click at [391, 225] on button "2025" at bounding box center [386, 222] width 16 height 18
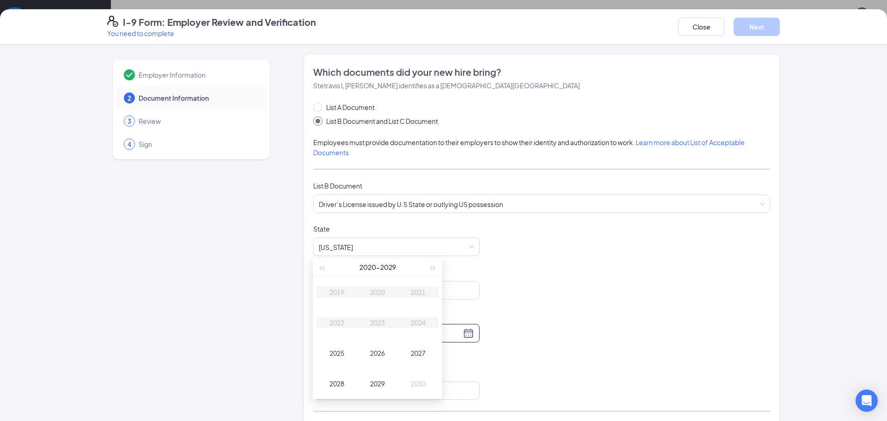
scroll to position [294, 0]
type input "[DATE]"
click at [434, 268] on span "button" at bounding box center [433, 267] width 5 height 5
click at [379, 322] on div "2033" at bounding box center [378, 321] width 28 height 11
type input "[DATE]"
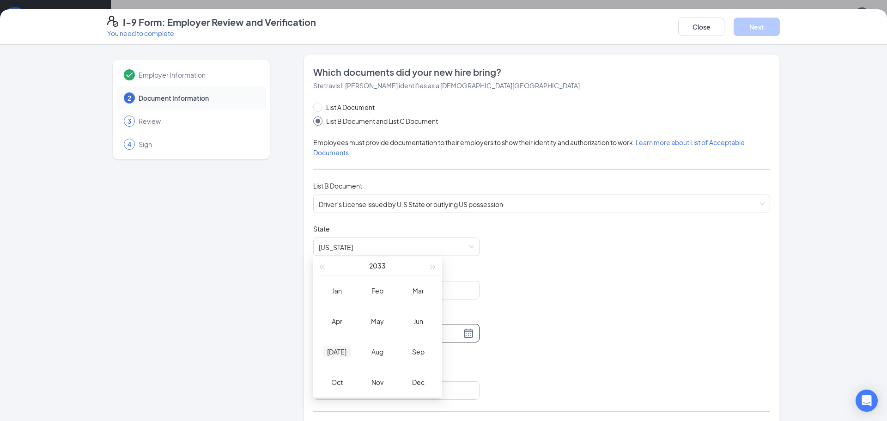
click at [337, 350] on div "[DATE]" at bounding box center [337, 351] width 28 height 11
type input "[DATE]"
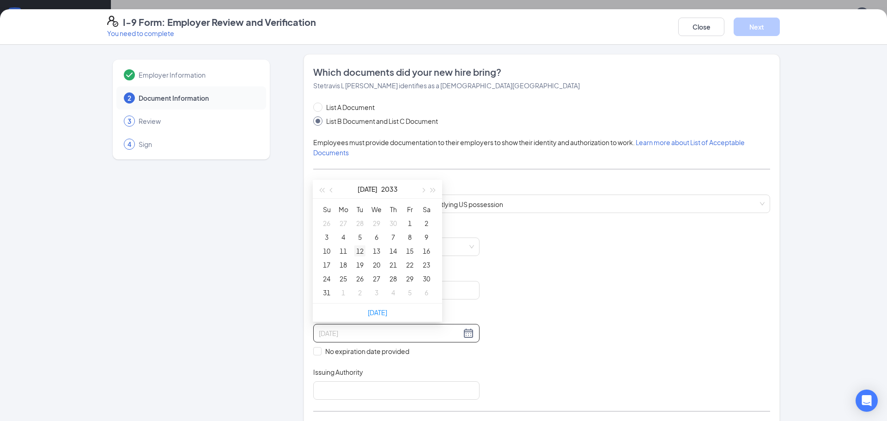
type input "[DATE]"
click at [360, 252] on div "12" at bounding box center [359, 250] width 11 height 11
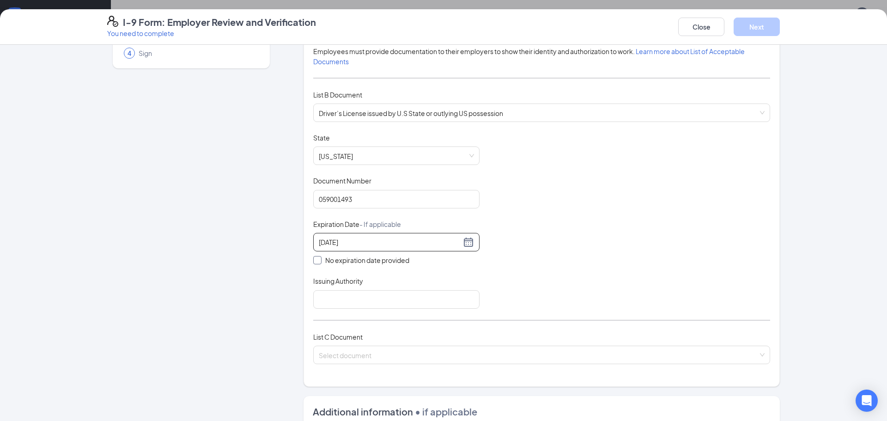
scroll to position [100, 0]
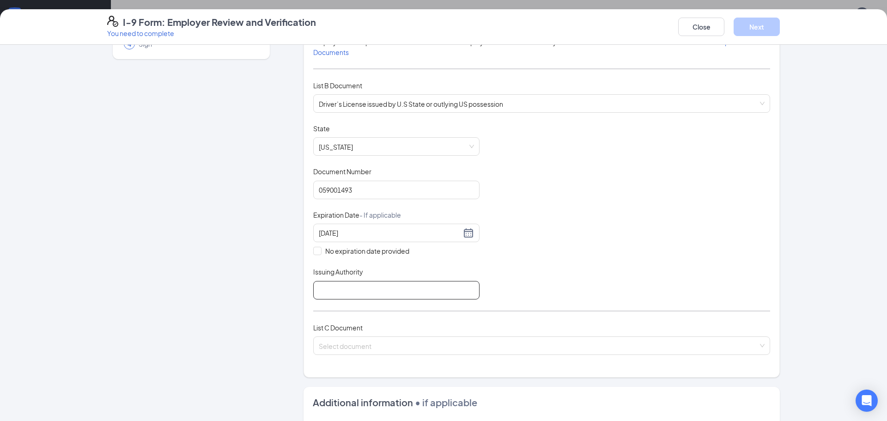
click at [342, 290] on input "Issuing Authority" at bounding box center [396, 290] width 166 height 18
type input "GA"
click at [356, 345] on input "search" at bounding box center [538, 344] width 439 height 14
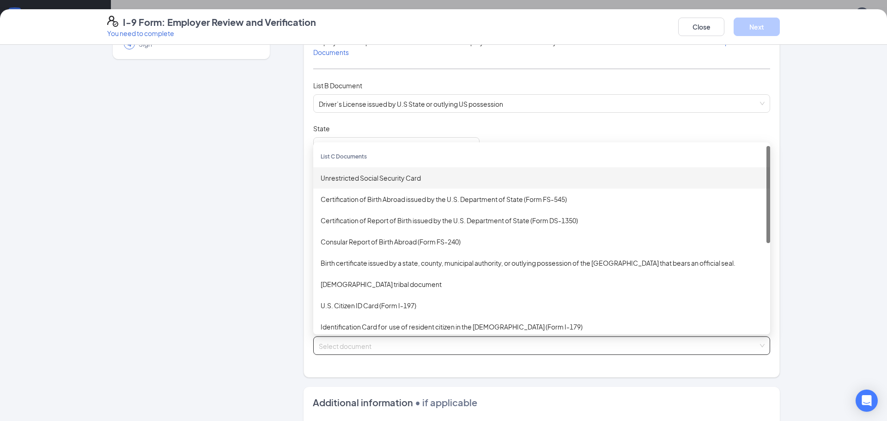
click at [367, 183] on div "Unrestricted Social Security Card" at bounding box center [541, 177] width 457 height 21
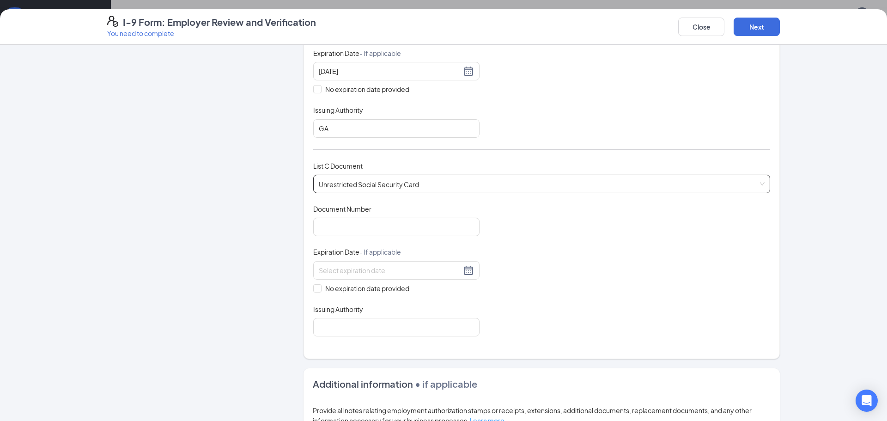
scroll to position [263, 0]
click at [357, 229] on input "Document Number" at bounding box center [396, 226] width 166 height 18
type input "254972748"
click at [468, 272] on div at bounding box center [396, 269] width 155 height 11
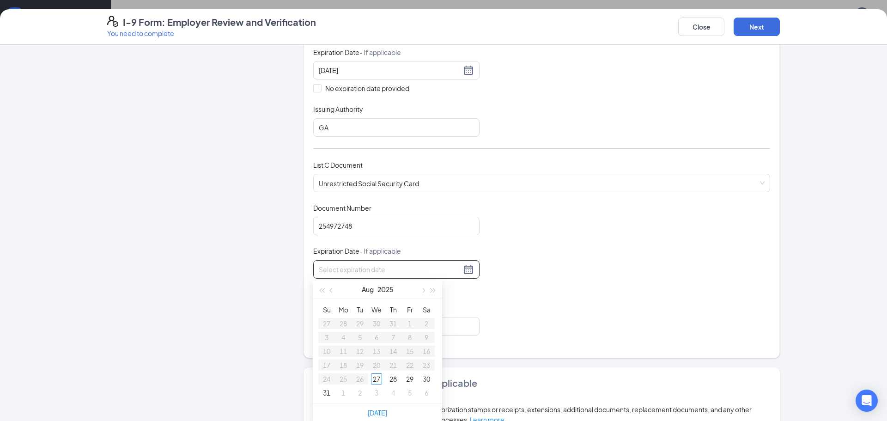
click at [537, 270] on div "Document Title Unrestricted Social Security Card Document Number 254972748 Expi…" at bounding box center [541, 269] width 457 height 132
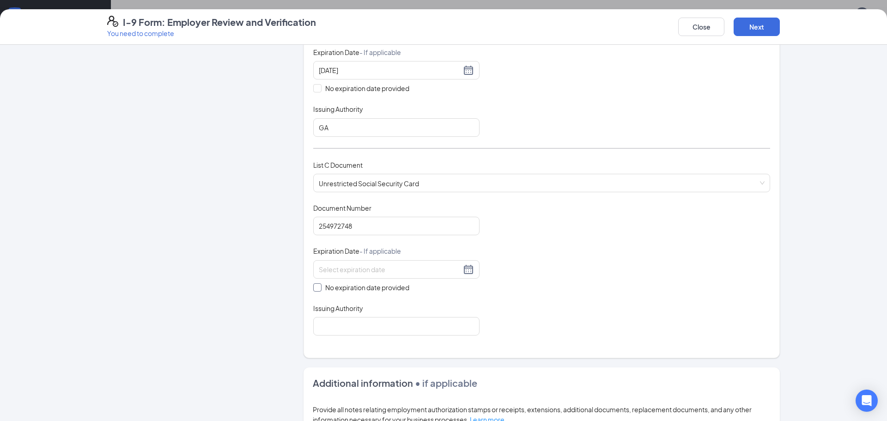
click at [317, 291] on span at bounding box center [317, 287] width 8 height 8
click at [317, 290] on input "No expiration date provided" at bounding box center [316, 286] width 6 height 6
checkbox input "true"
click at [330, 326] on input "Issuing Authority" at bounding box center [396, 328] width 166 height 18
type input "SSA"
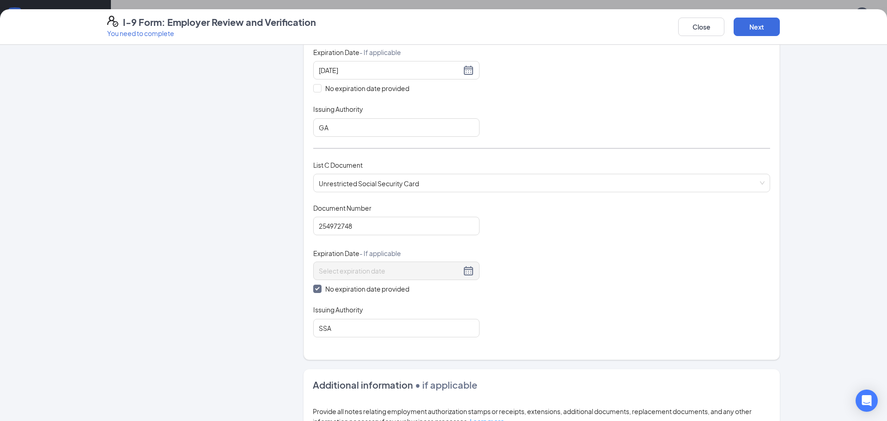
click at [747, 37] on div "Close Next" at bounding box center [729, 27] width 102 height 22
click at [751, 32] on button "Next" at bounding box center [757, 27] width 46 height 18
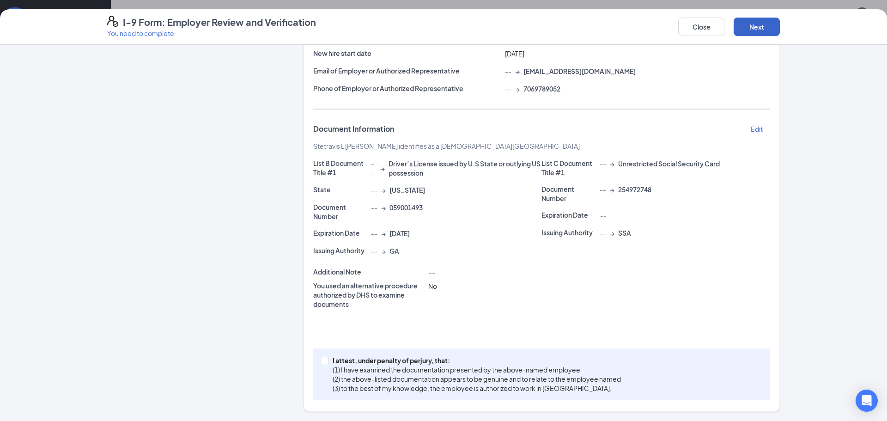
scroll to position [115, 0]
click at [330, 359] on span "I attest, under penalty of [PERSON_NAME], that: (1) I have examined the documen…" at bounding box center [477, 374] width 296 height 37
click at [327, 359] on input "I attest, under penalty of [PERSON_NAME], that: (1) I have examined the documen…" at bounding box center [324, 360] width 6 height 6
checkbox input "true"
click at [760, 28] on button "Next" at bounding box center [757, 27] width 46 height 18
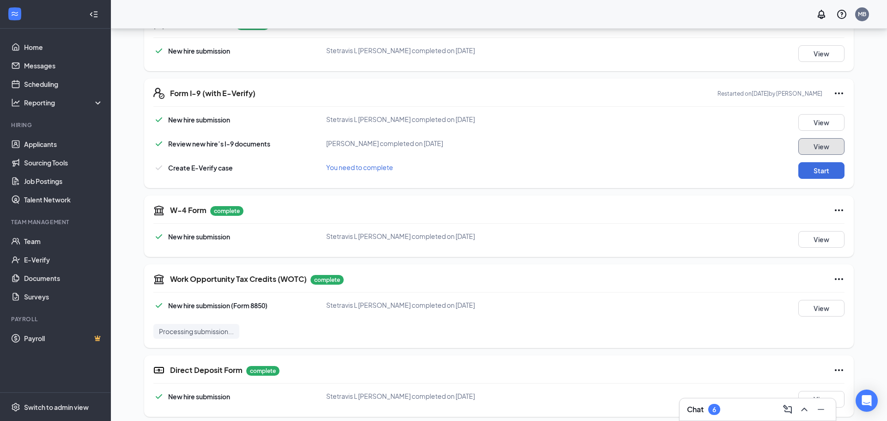
scroll to position [183, 0]
click at [819, 172] on button "Start" at bounding box center [822, 171] width 46 height 17
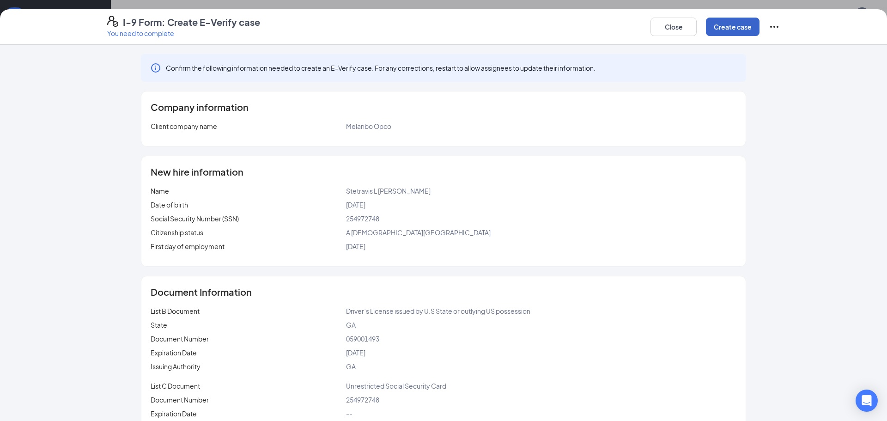
click at [738, 29] on button "Create case" at bounding box center [733, 27] width 54 height 18
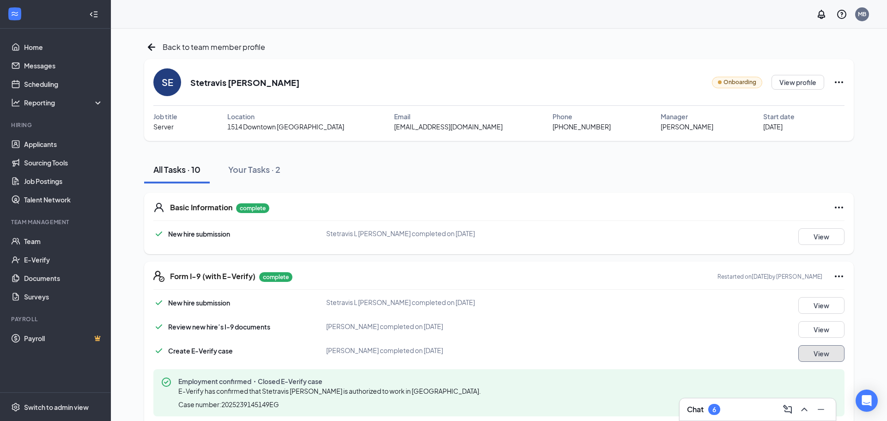
scroll to position [2, 0]
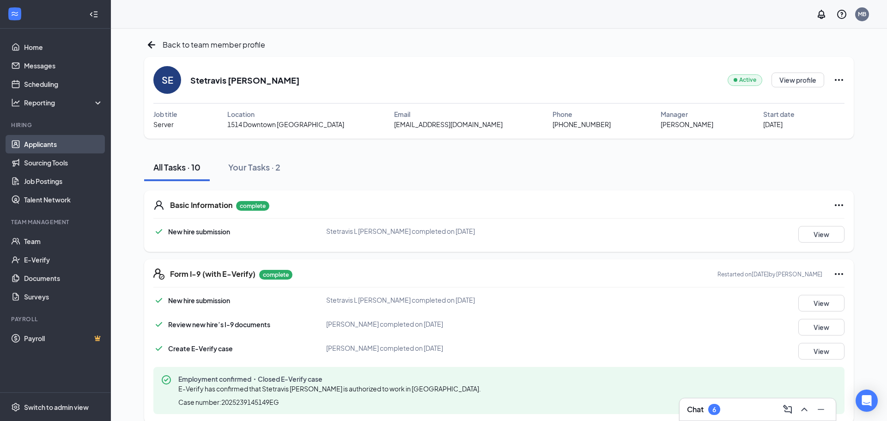
click at [46, 146] on link "Applicants" at bounding box center [63, 144] width 79 height 18
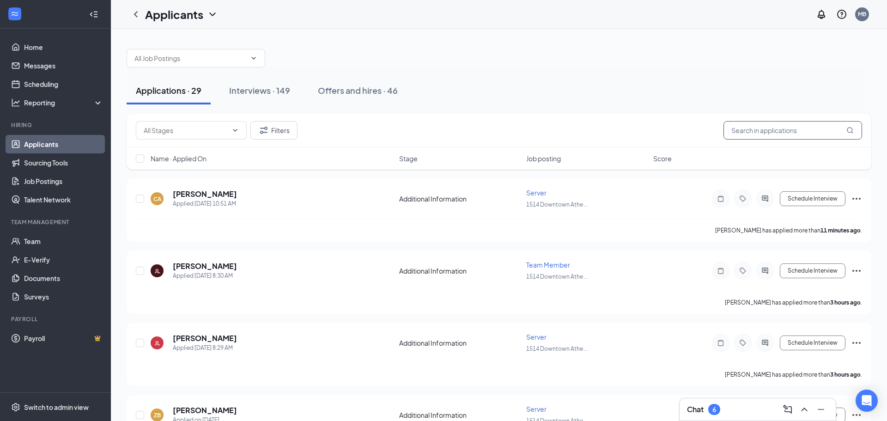
click at [761, 123] on input "text" at bounding box center [793, 130] width 139 height 18
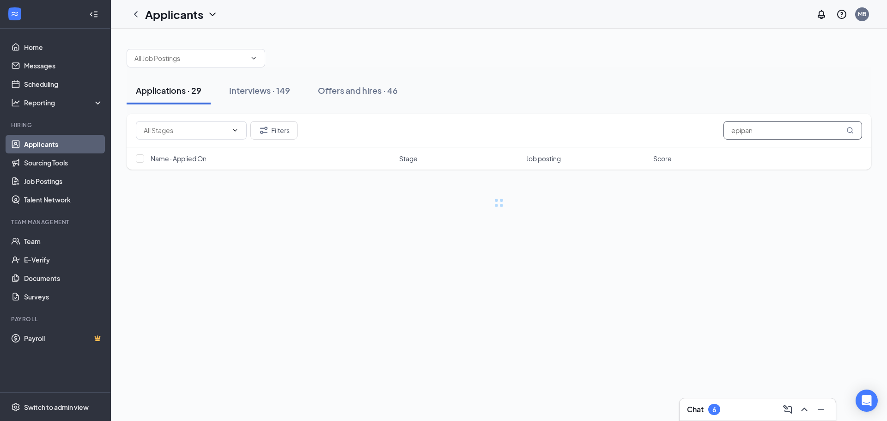
type input "epipany"
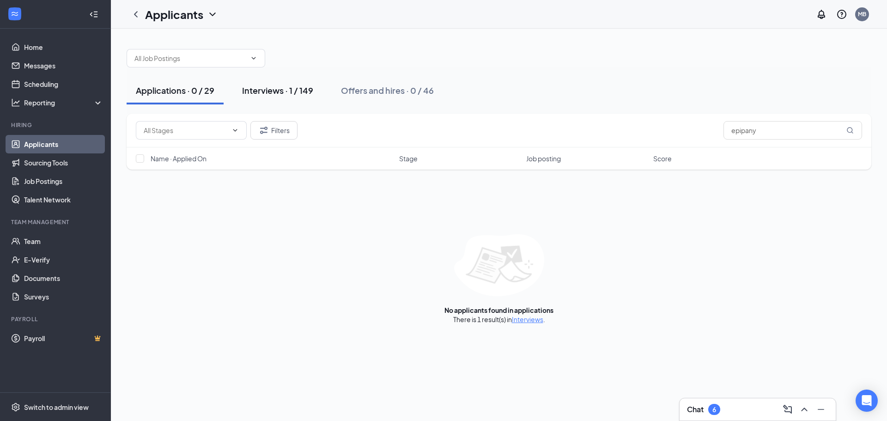
click at [301, 92] on div "Interviews · 1 / 149" at bounding box center [277, 91] width 71 height 12
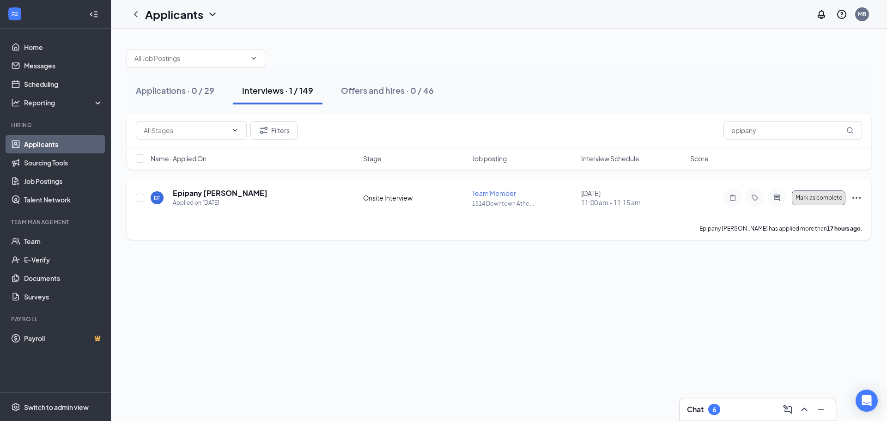
click at [827, 197] on span "Mark as complete" at bounding box center [819, 198] width 47 height 6
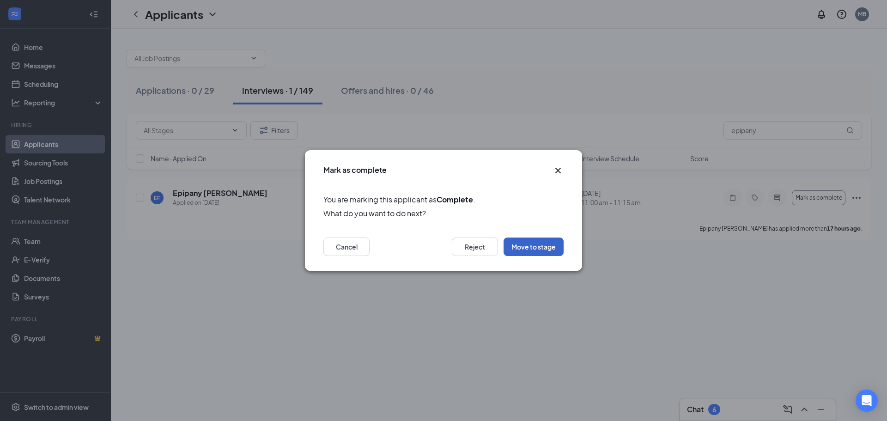
click at [531, 244] on button "Move to stage" at bounding box center [534, 247] width 60 height 18
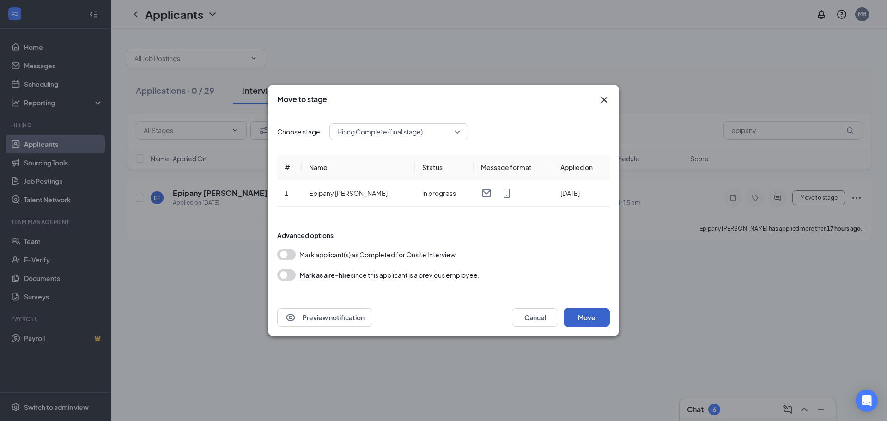
click at [589, 315] on button "Move" at bounding box center [587, 317] width 46 height 18
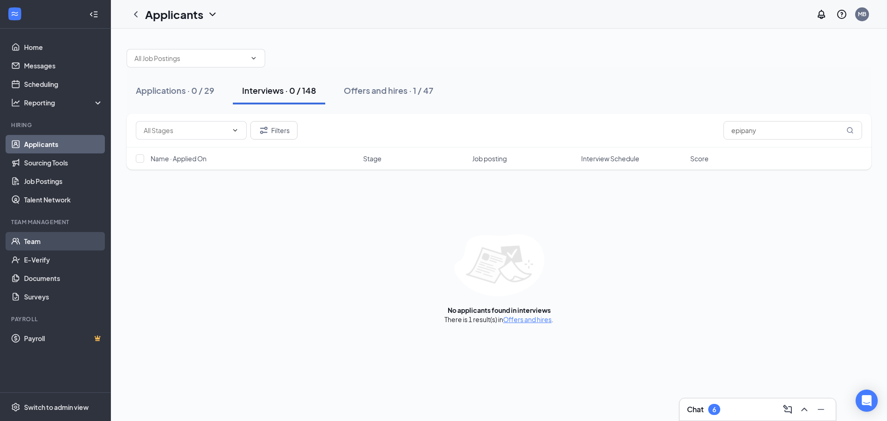
click at [36, 244] on link "Team" at bounding box center [63, 241] width 79 height 18
